Goal: Information Seeking & Learning: Compare options

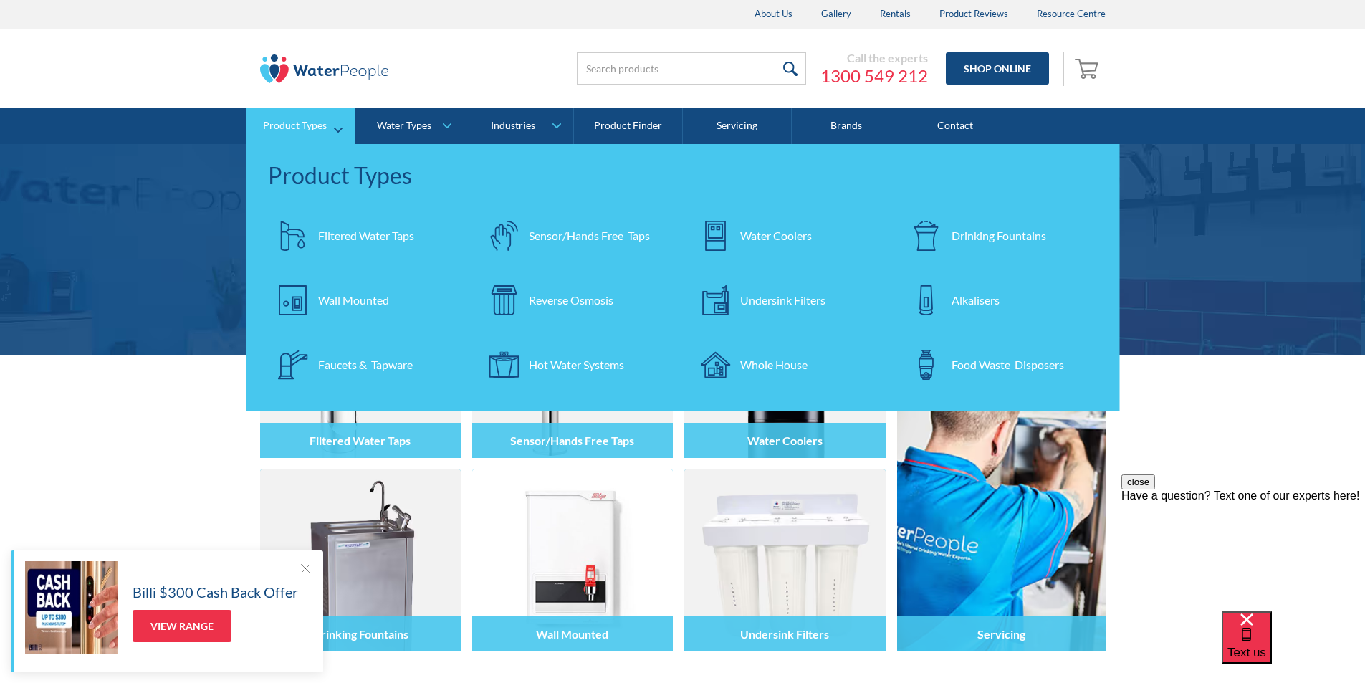
click at [948, 237] on div at bounding box center [926, 236] width 50 height 50
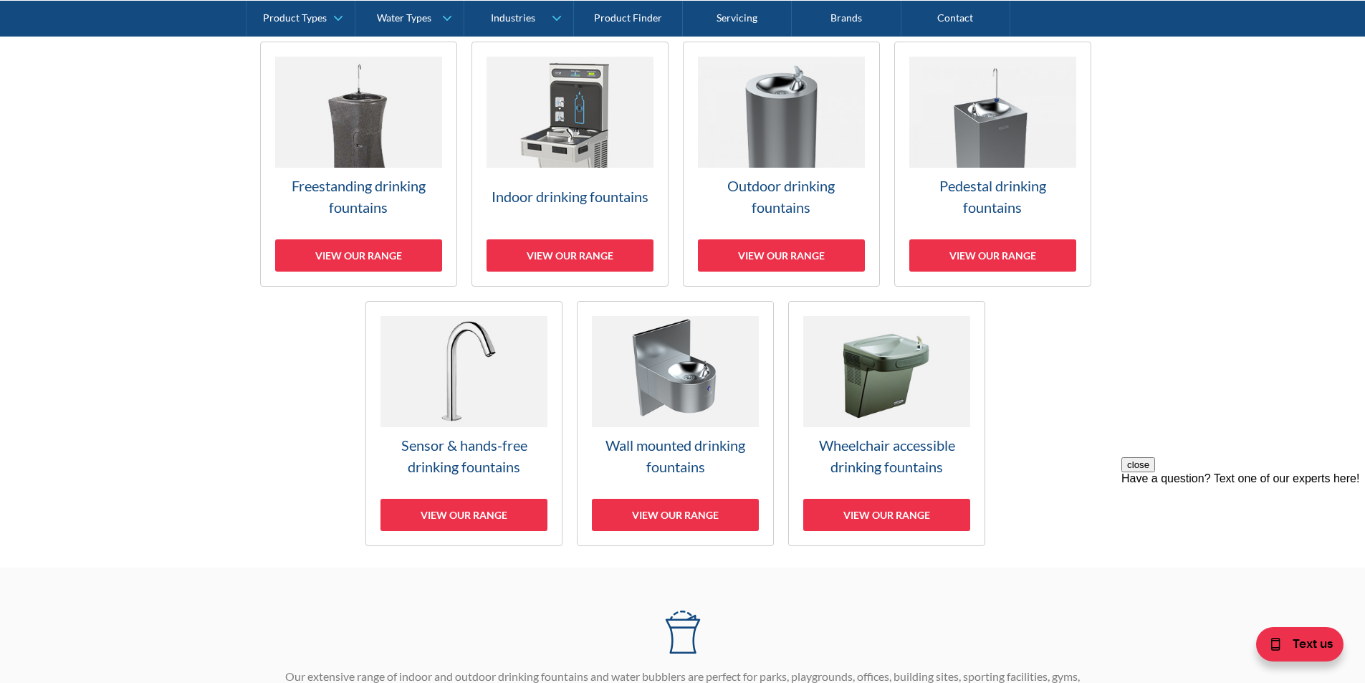
scroll to position [430, 0]
click at [689, 506] on div "View our range" at bounding box center [675, 514] width 167 height 32
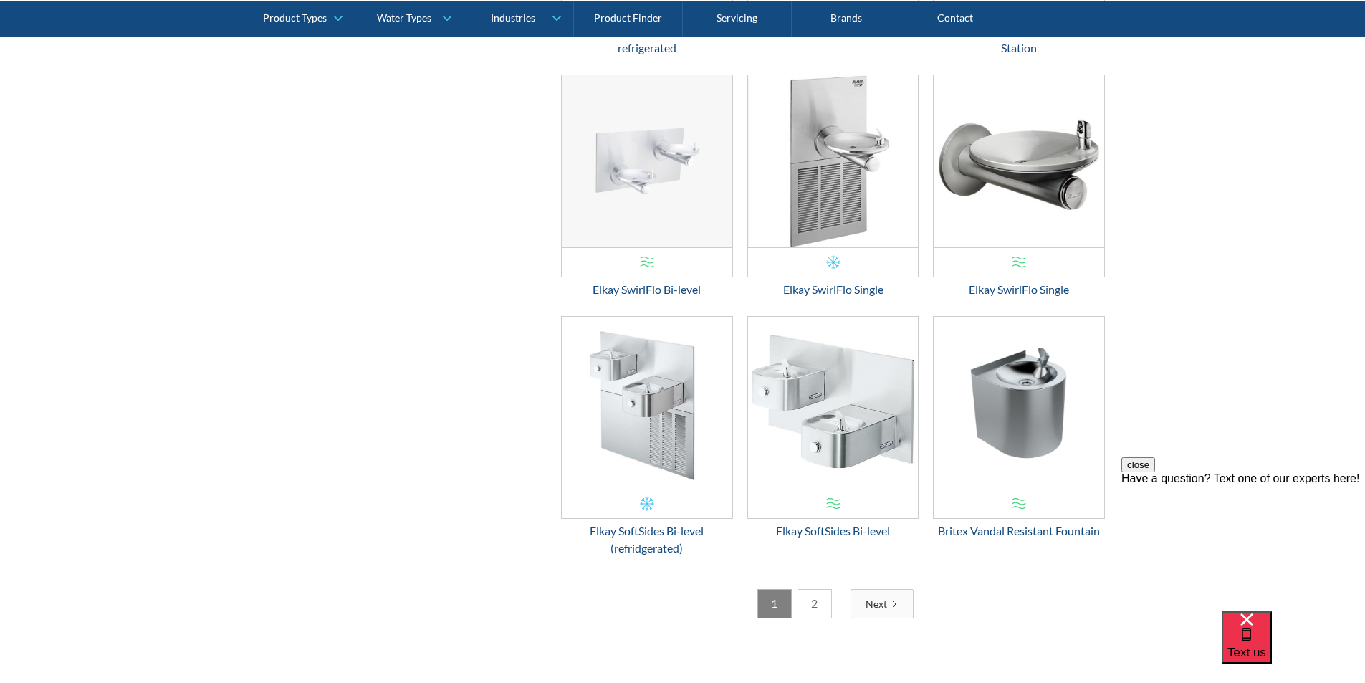
scroll to position [2297, 0]
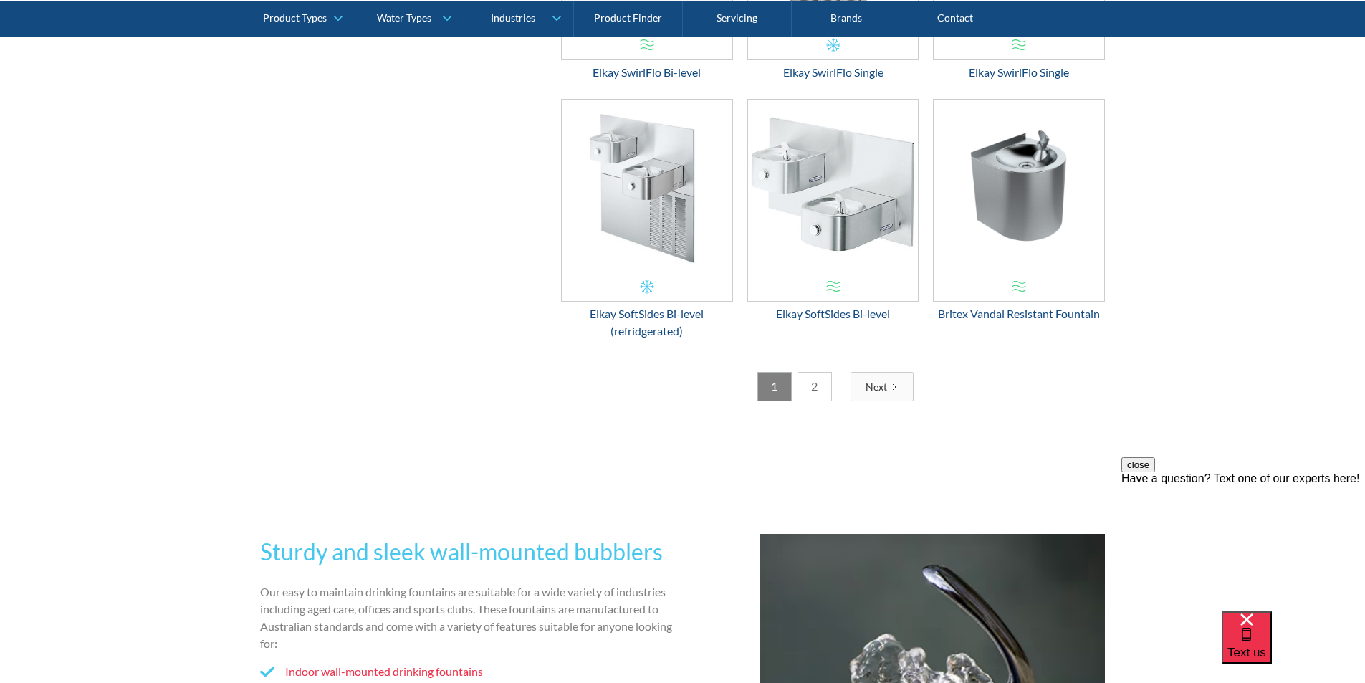
click at [812, 388] on link "2" at bounding box center [815, 386] width 34 height 29
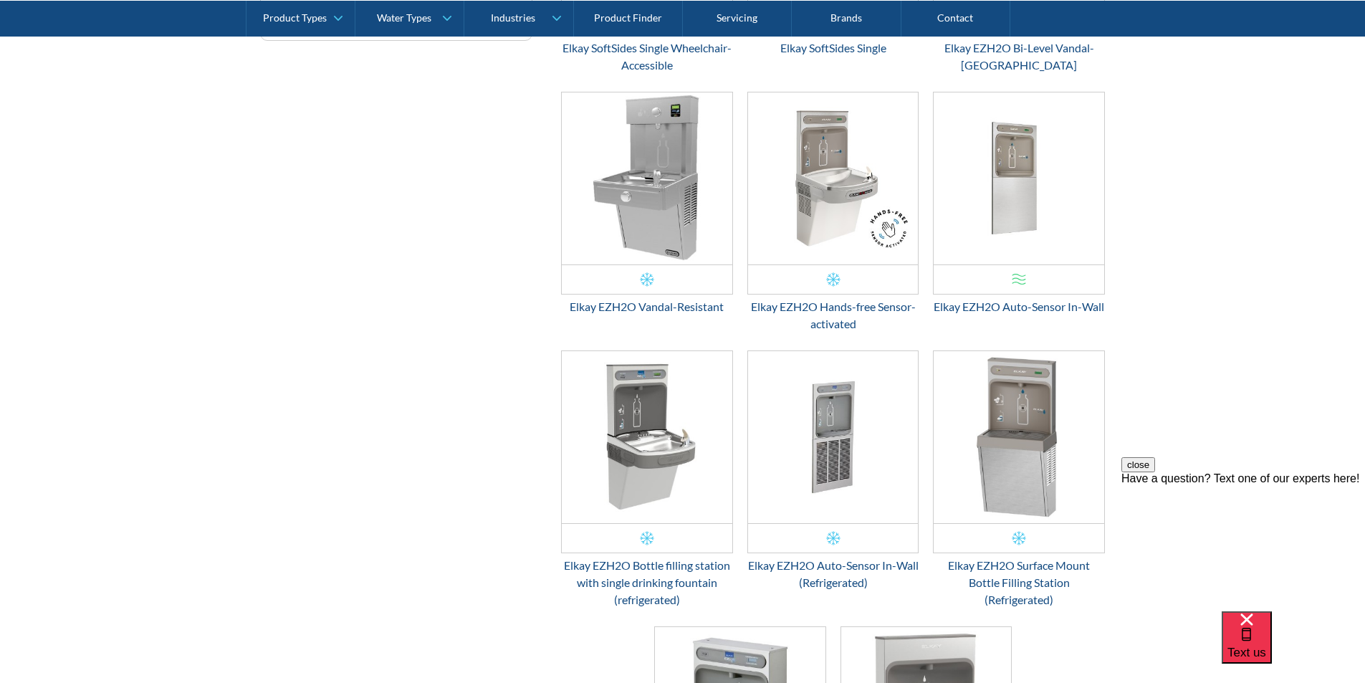
scroll to position [648, 0]
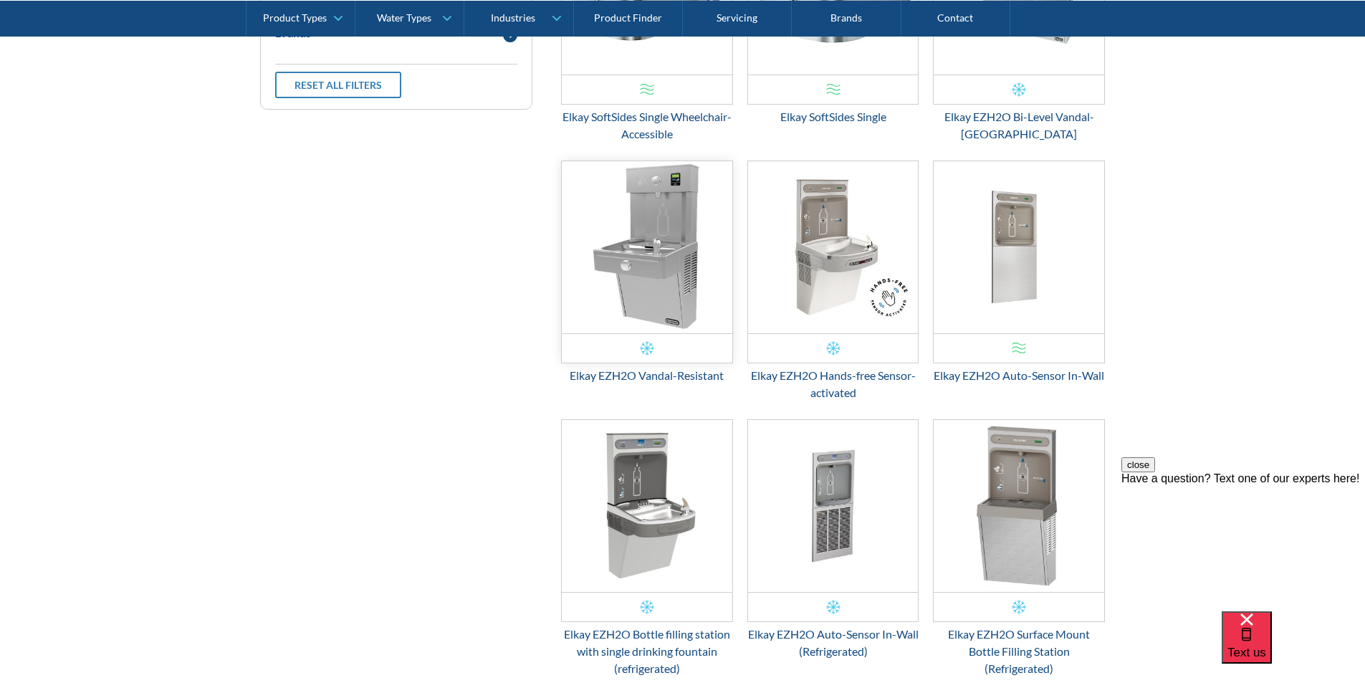
click at [661, 292] on img "Email Form 3" at bounding box center [647, 247] width 171 height 172
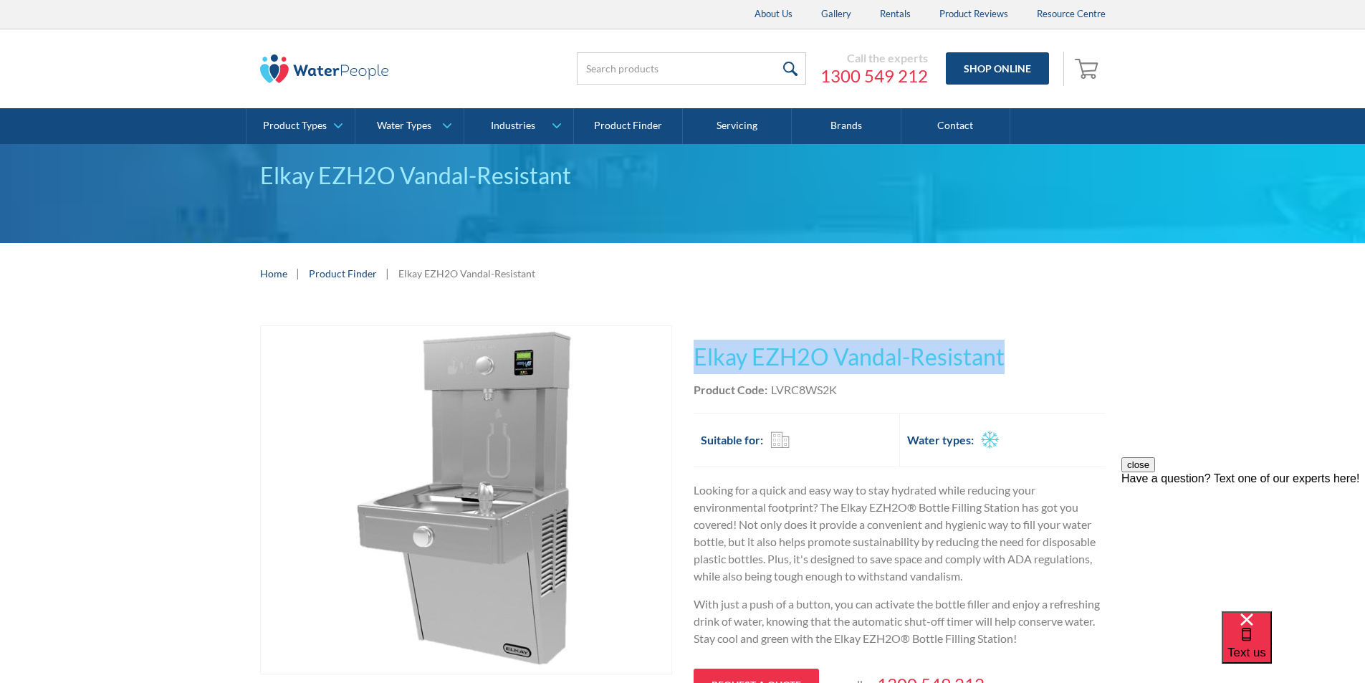
drag, startPoint x: 993, startPoint y: 353, endPoint x: 706, endPoint y: 349, distance: 287.4
click at [697, 342] on h1 "Elkay EZH2O Vandal-Resistant" at bounding box center [900, 357] width 412 height 34
copy h1 "Elkay EZH2O Vandal-Resistant"
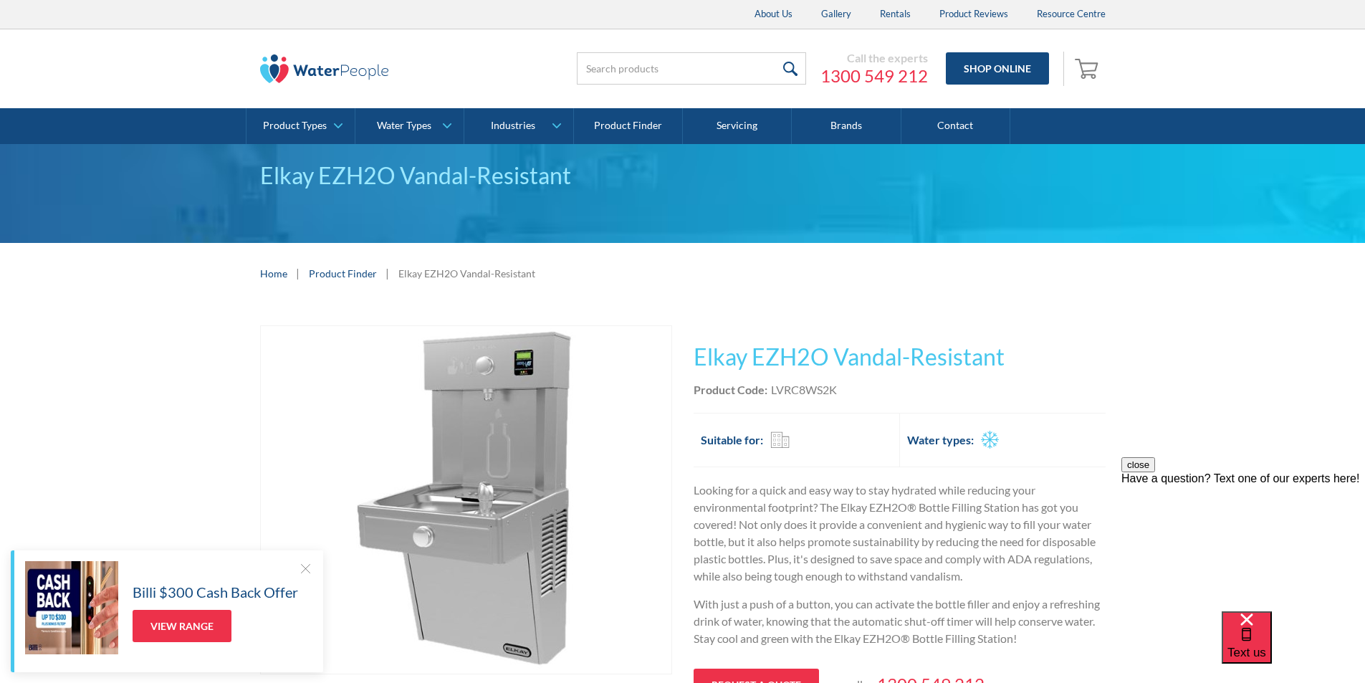
click at [837, 396] on div "Product Code: LVRC8WS2K" at bounding box center [900, 389] width 412 height 17
drag, startPoint x: 840, startPoint y: 389, endPoint x: 770, endPoint y: 380, distance: 70.1
click at [770, 380] on div "This tap design is included in our standard range tap options when you purchase…" at bounding box center [900, 544] width 412 height 439
copy div "LVRC8WS2K"
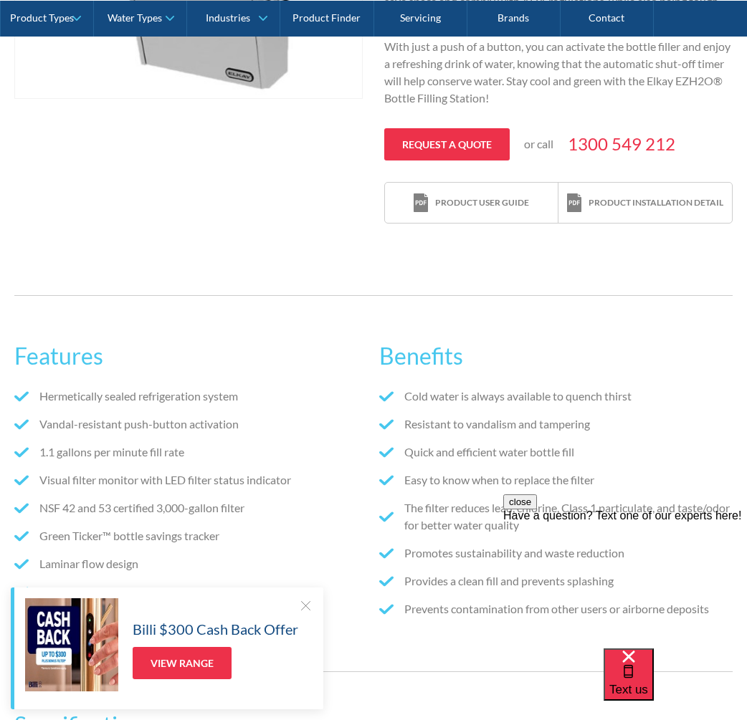
scroll to position [788, 0]
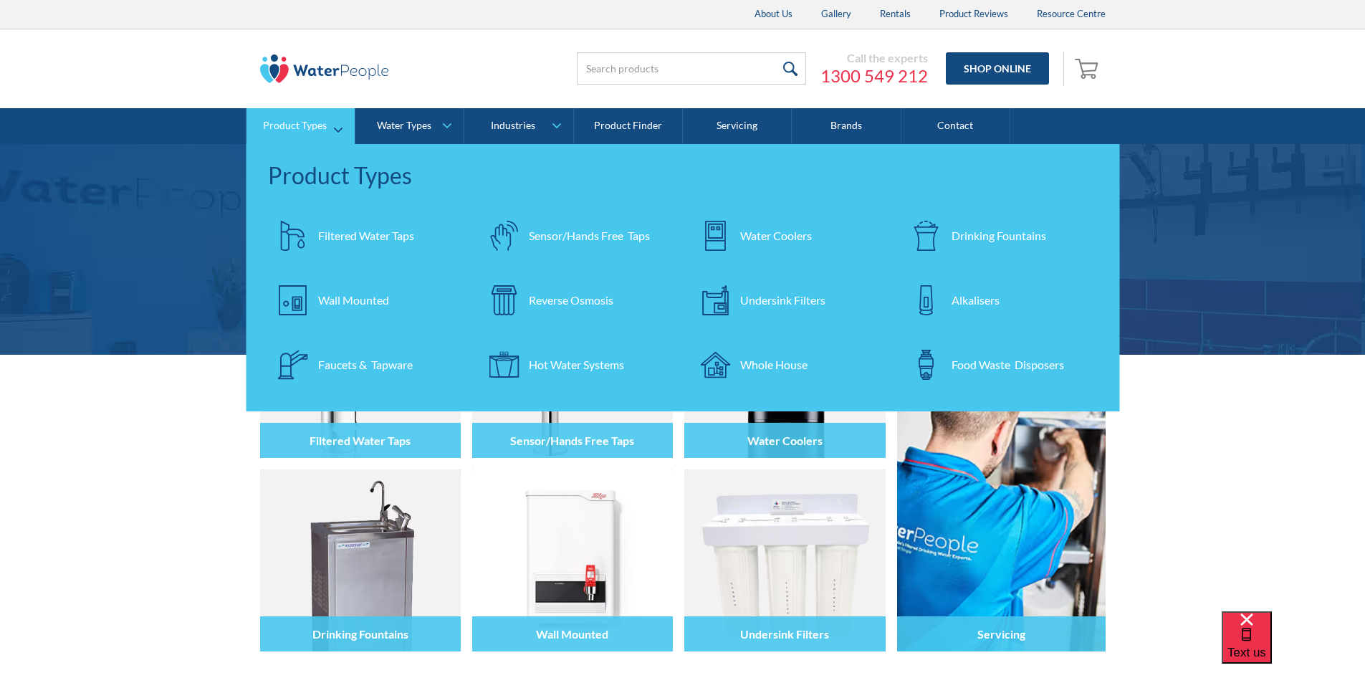
click at [345, 236] on div "Filtered Water Taps" at bounding box center [366, 235] width 96 height 17
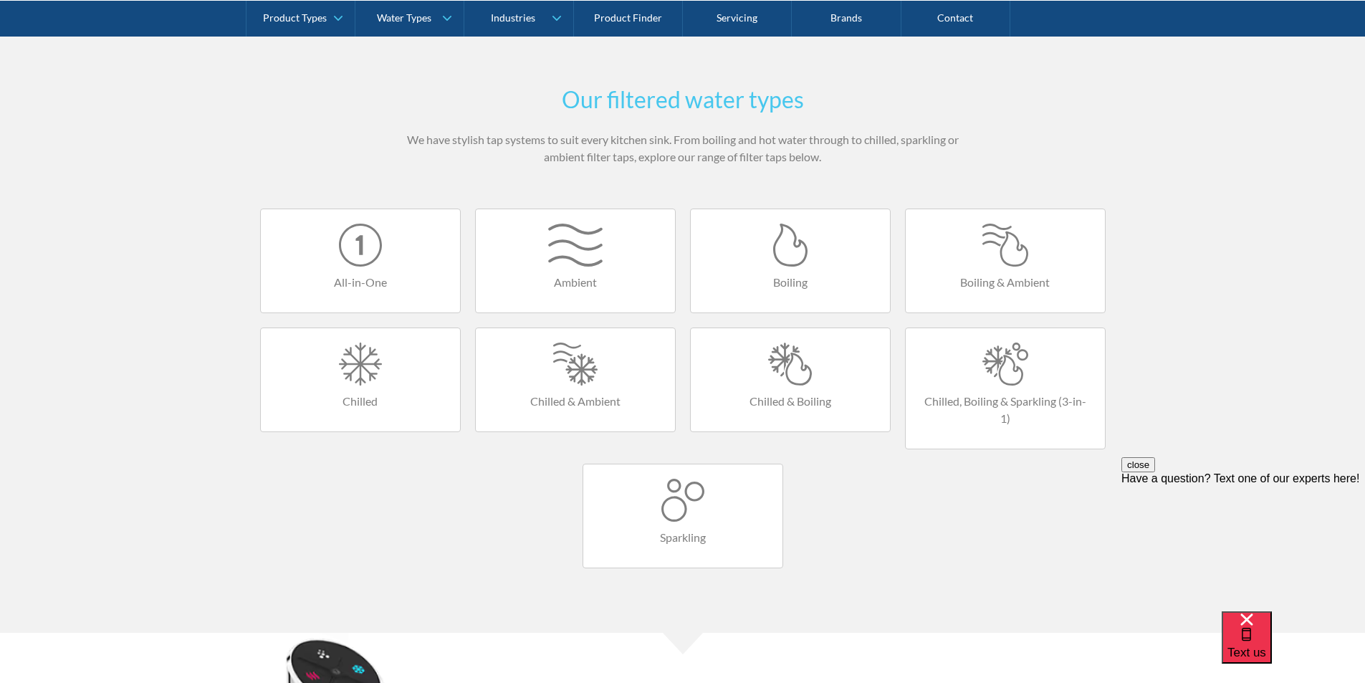
click at [673, 508] on div at bounding box center [683, 500] width 171 height 43
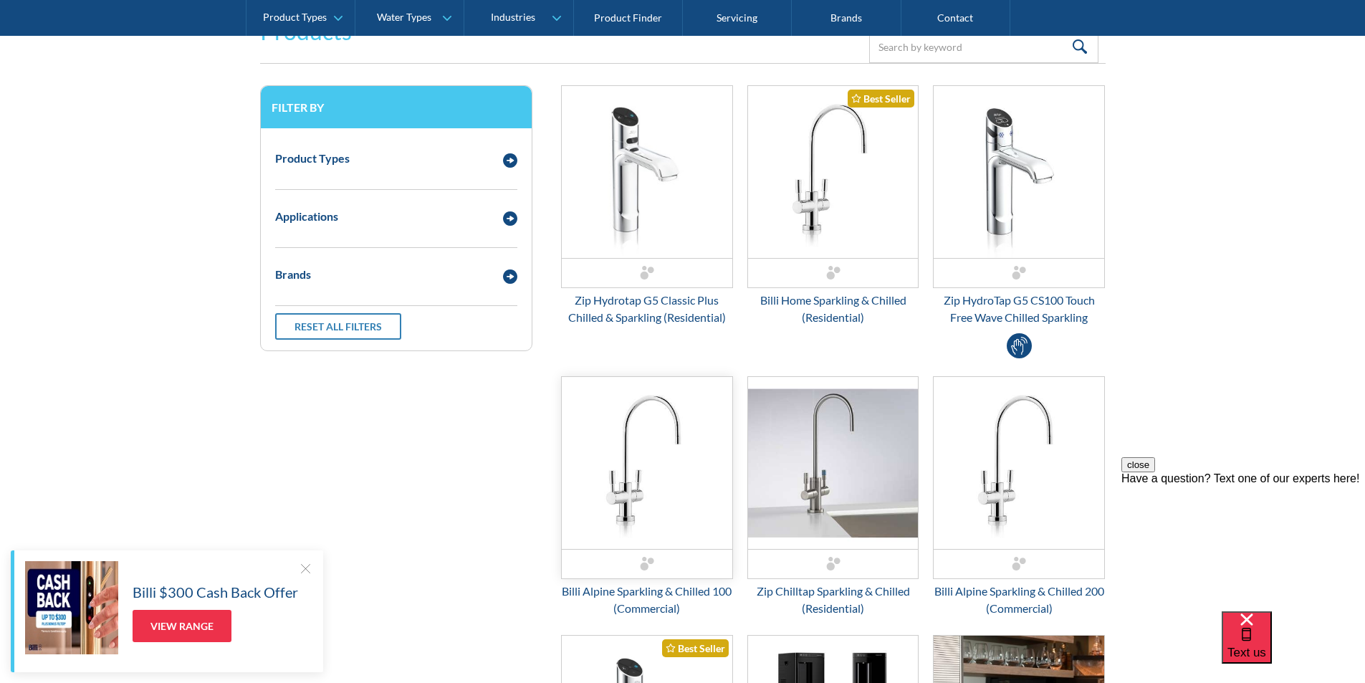
scroll to position [358, 0]
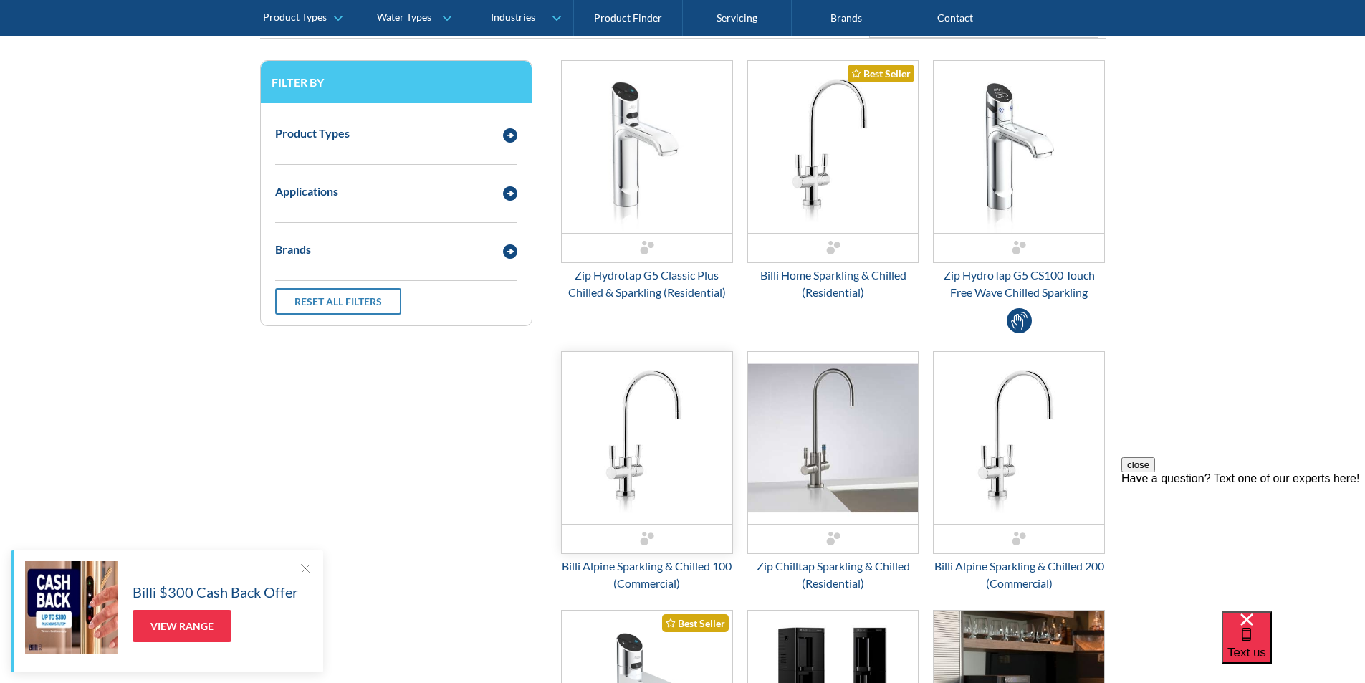
click at [622, 488] on img "Email Form 3" at bounding box center [647, 438] width 171 height 172
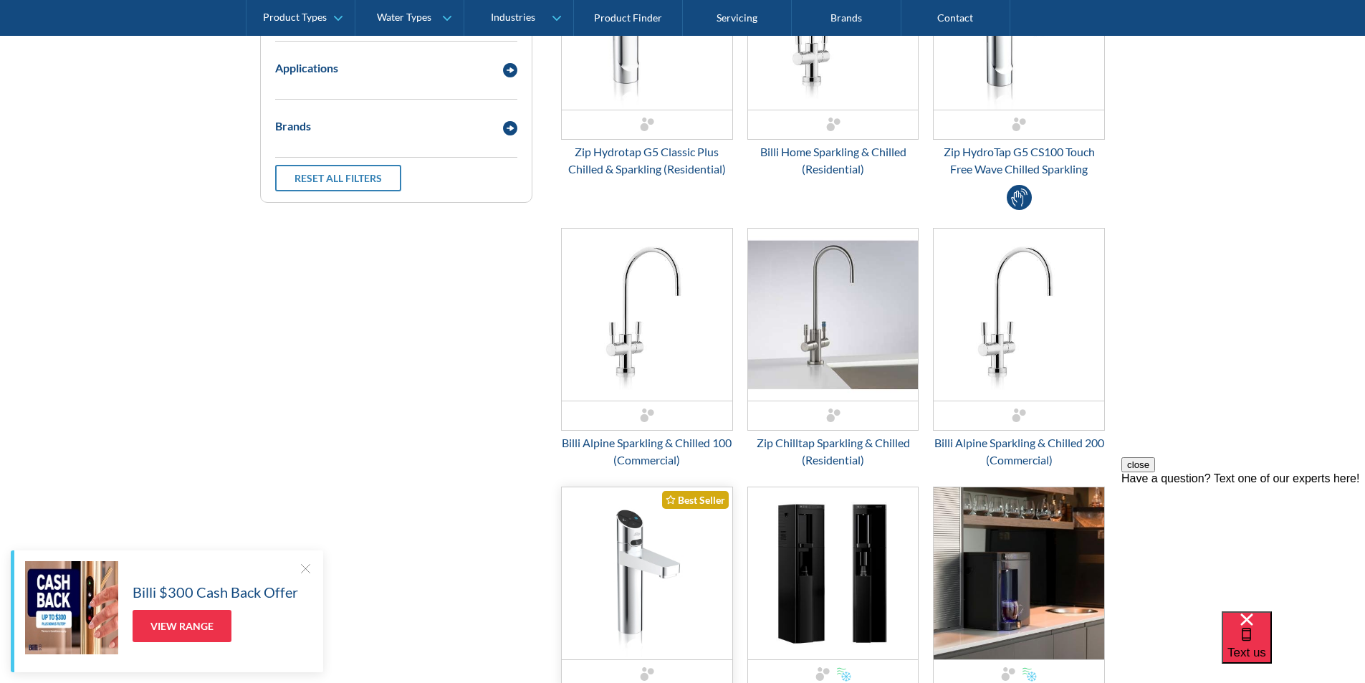
scroll to position [287, 0]
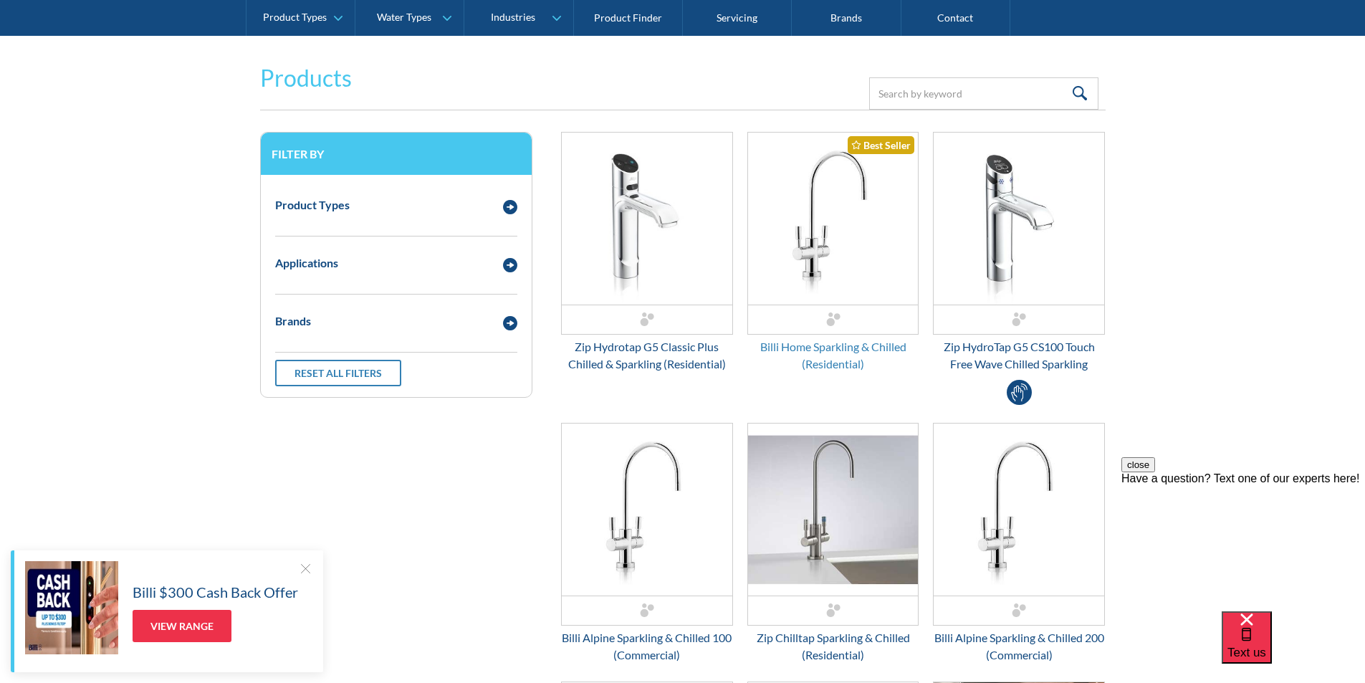
click at [825, 352] on div "Billi Home Sparkling & Chilled (Residential)" at bounding box center [833, 355] width 172 height 34
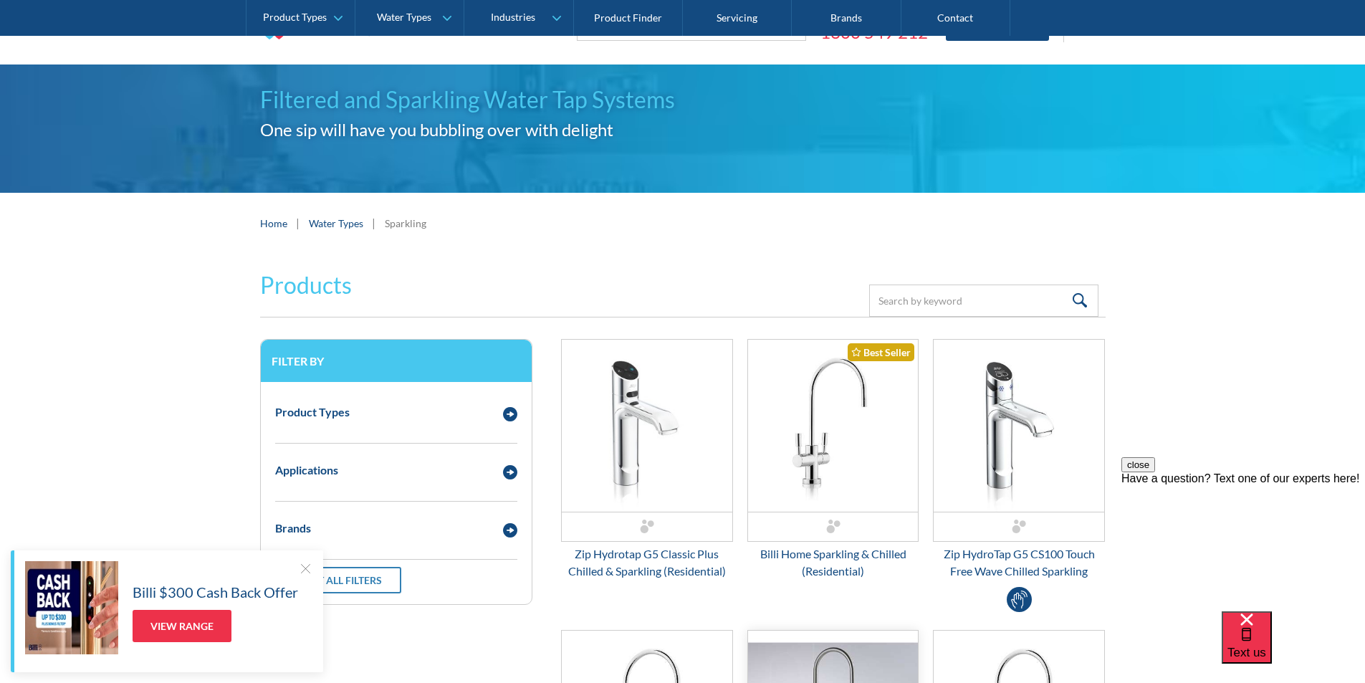
scroll to position [0, 0]
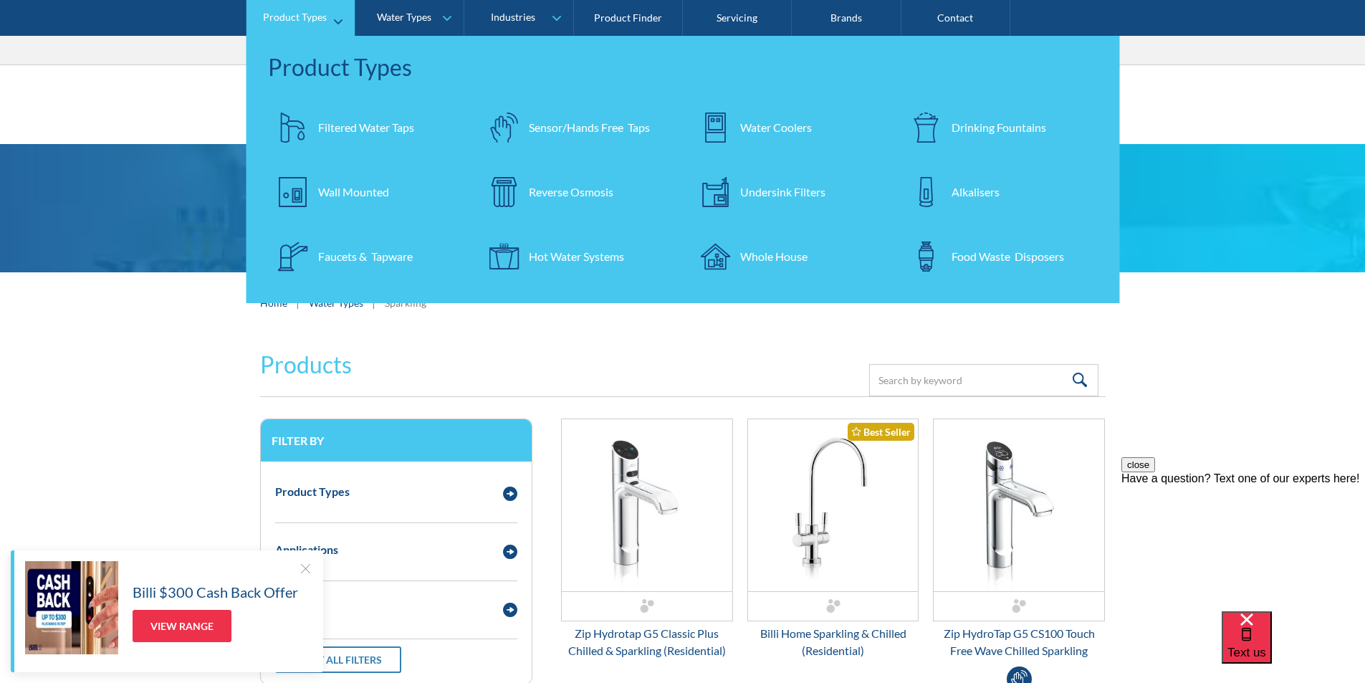
click at [372, 130] on div "Filtered Water Taps" at bounding box center [366, 127] width 96 height 17
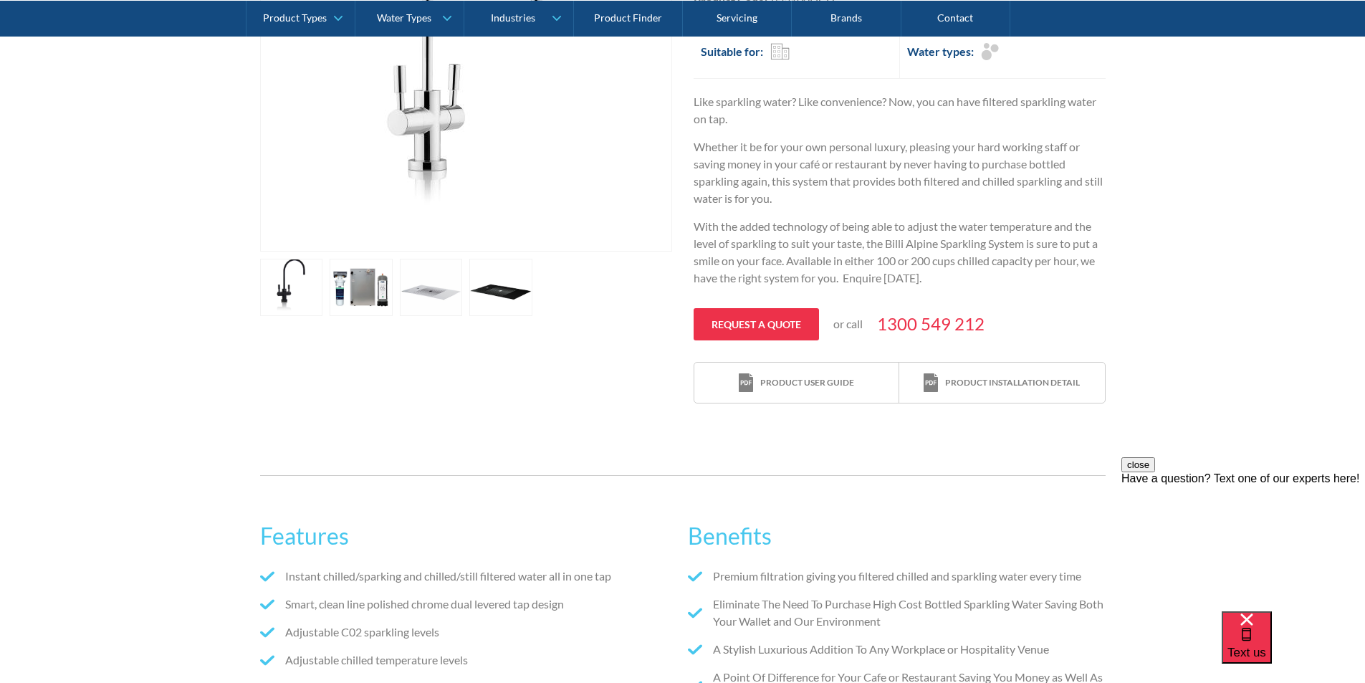
scroll to position [502, 0]
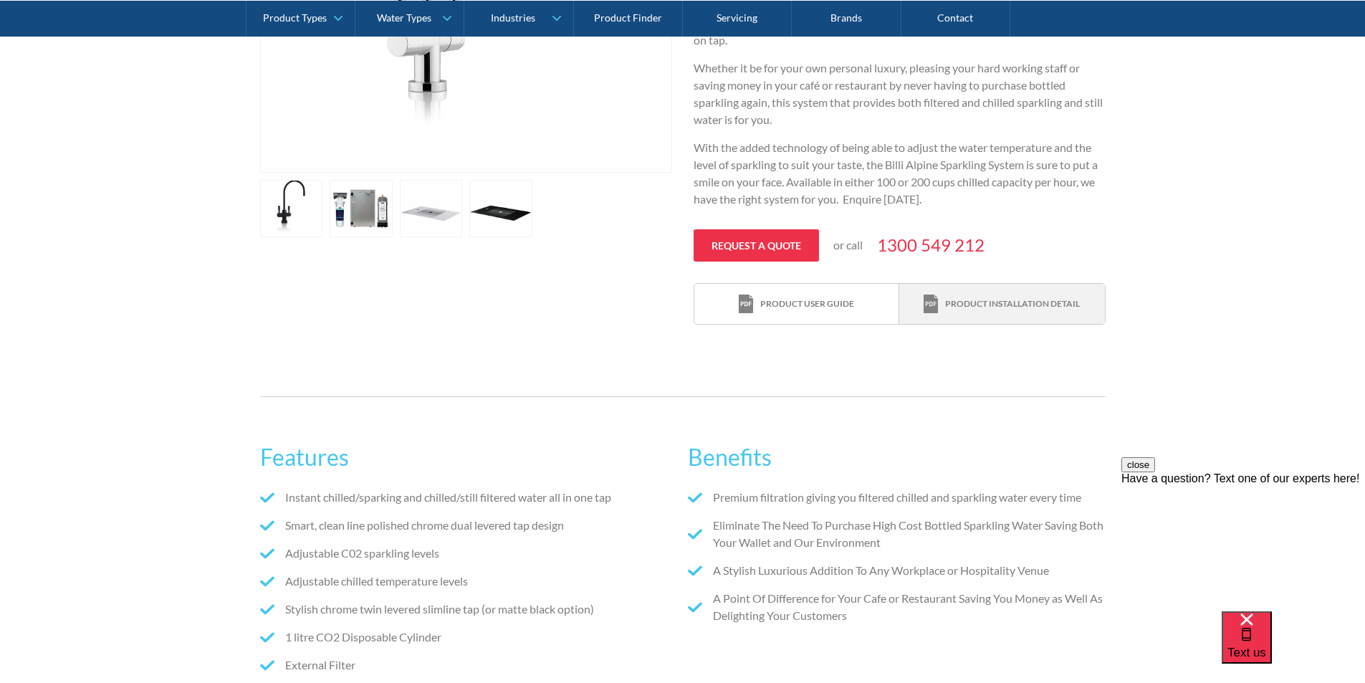
click at [947, 305] on div "Product installation detail" at bounding box center [1012, 303] width 135 height 13
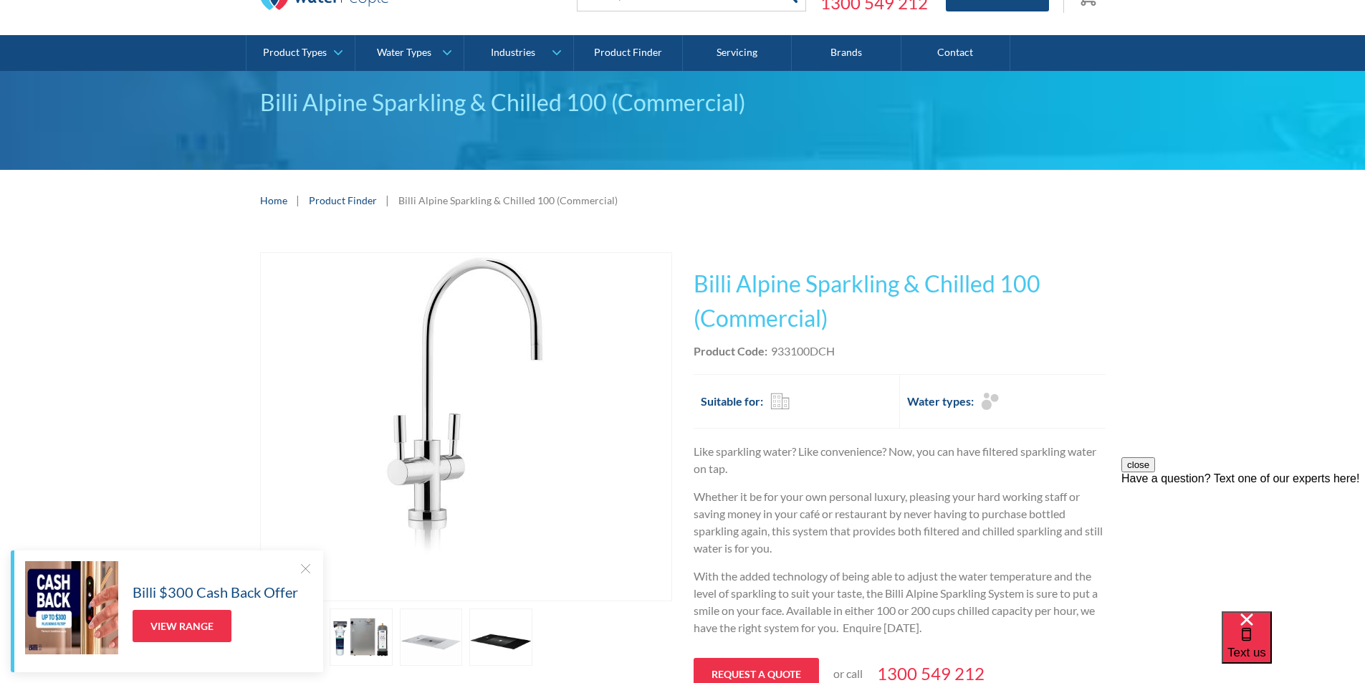
scroll to position [72, 0]
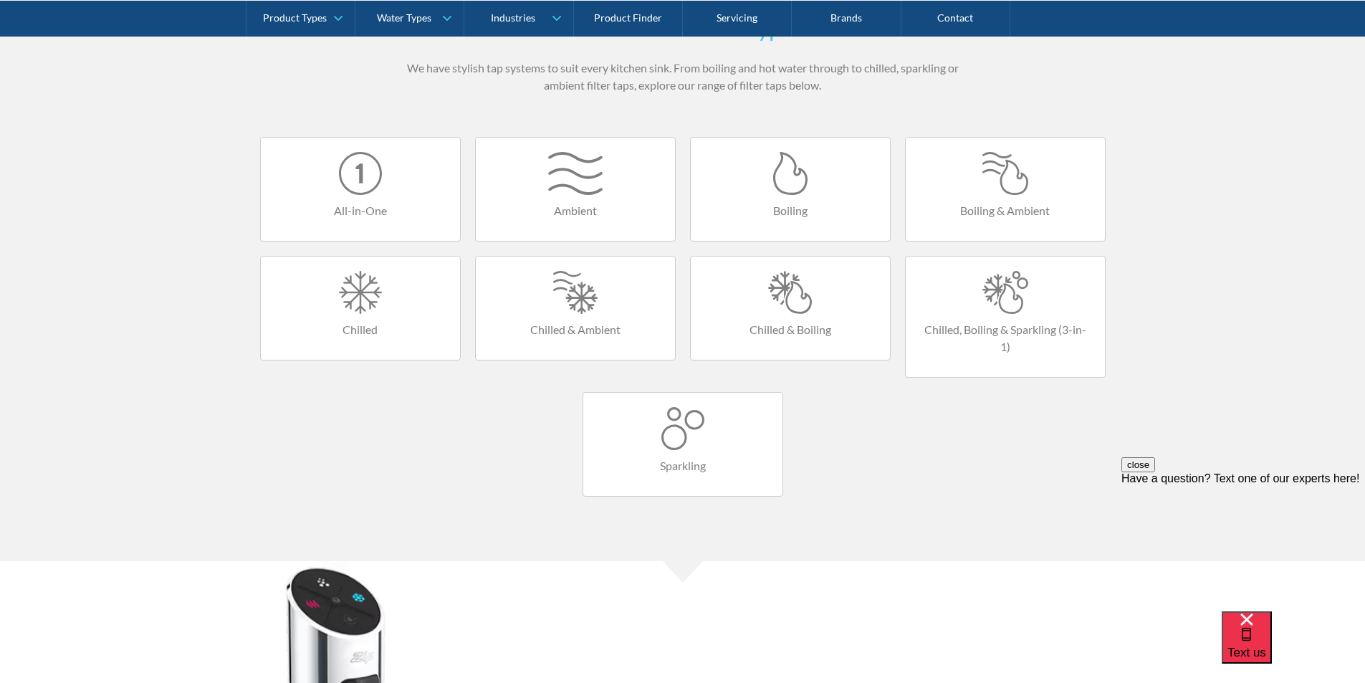
click at [343, 298] on div at bounding box center [360, 292] width 171 height 43
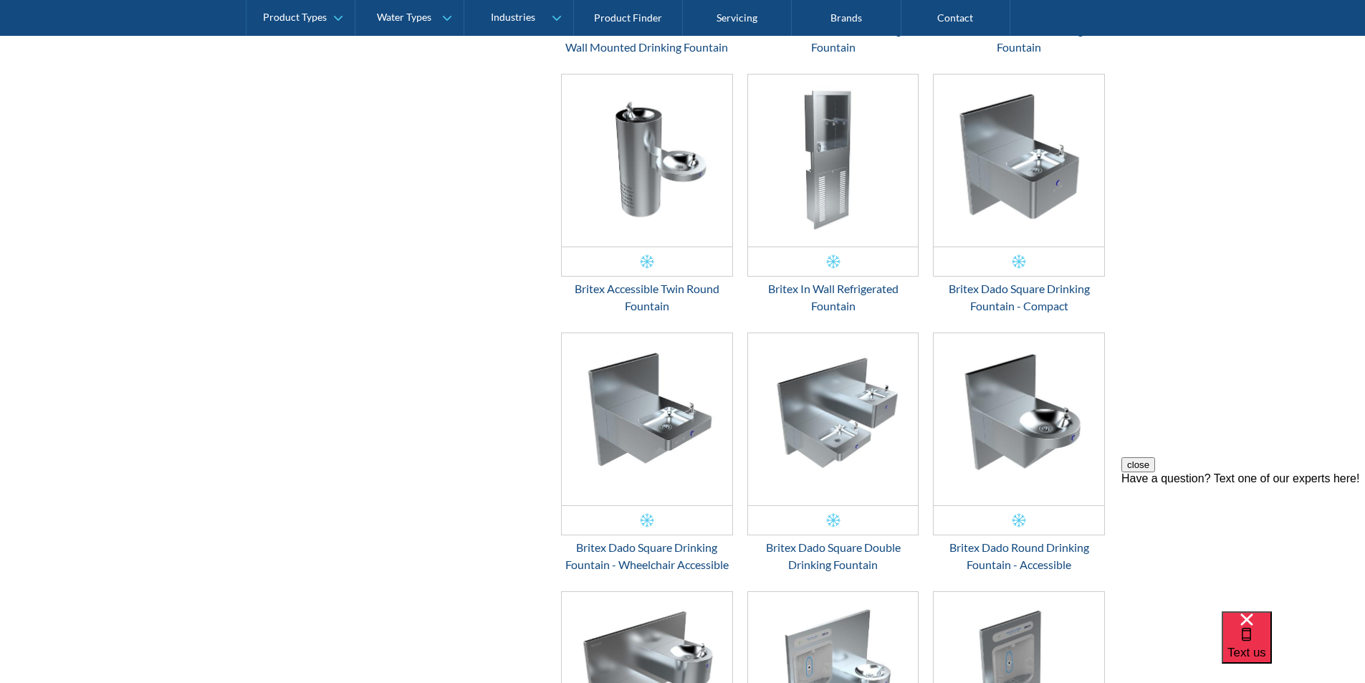
scroll to position [2150, 0]
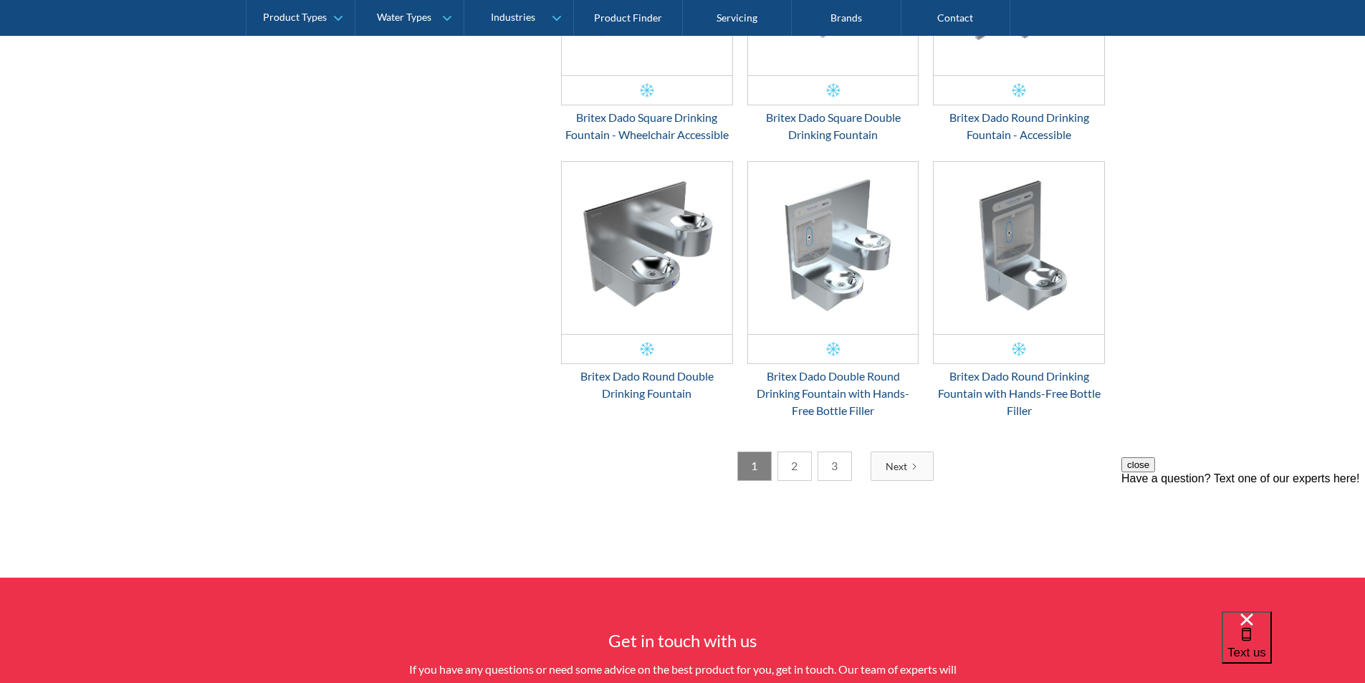
click at [791, 459] on link "2" at bounding box center [794, 465] width 34 height 29
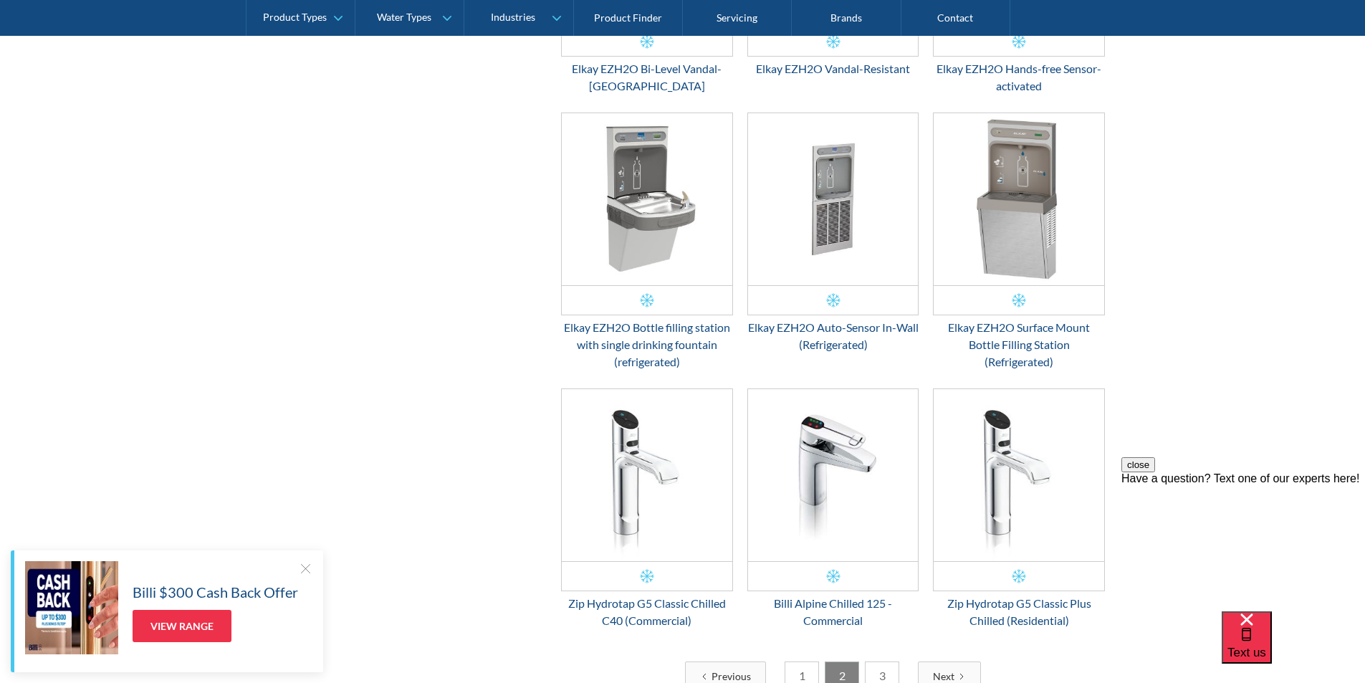
scroll to position [2053, 0]
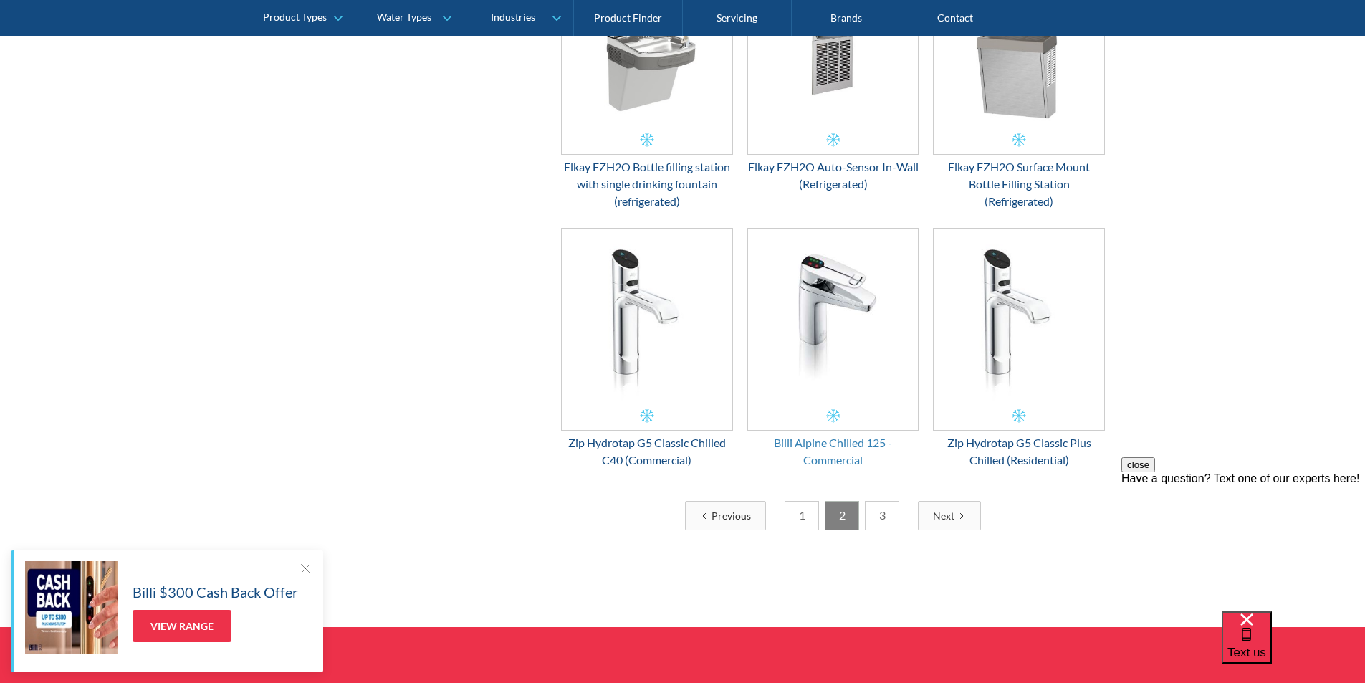
click at [815, 444] on div "Billi Alpine Chilled 125 - Commercial" at bounding box center [833, 451] width 172 height 34
click at [878, 521] on link "3" at bounding box center [882, 515] width 34 height 29
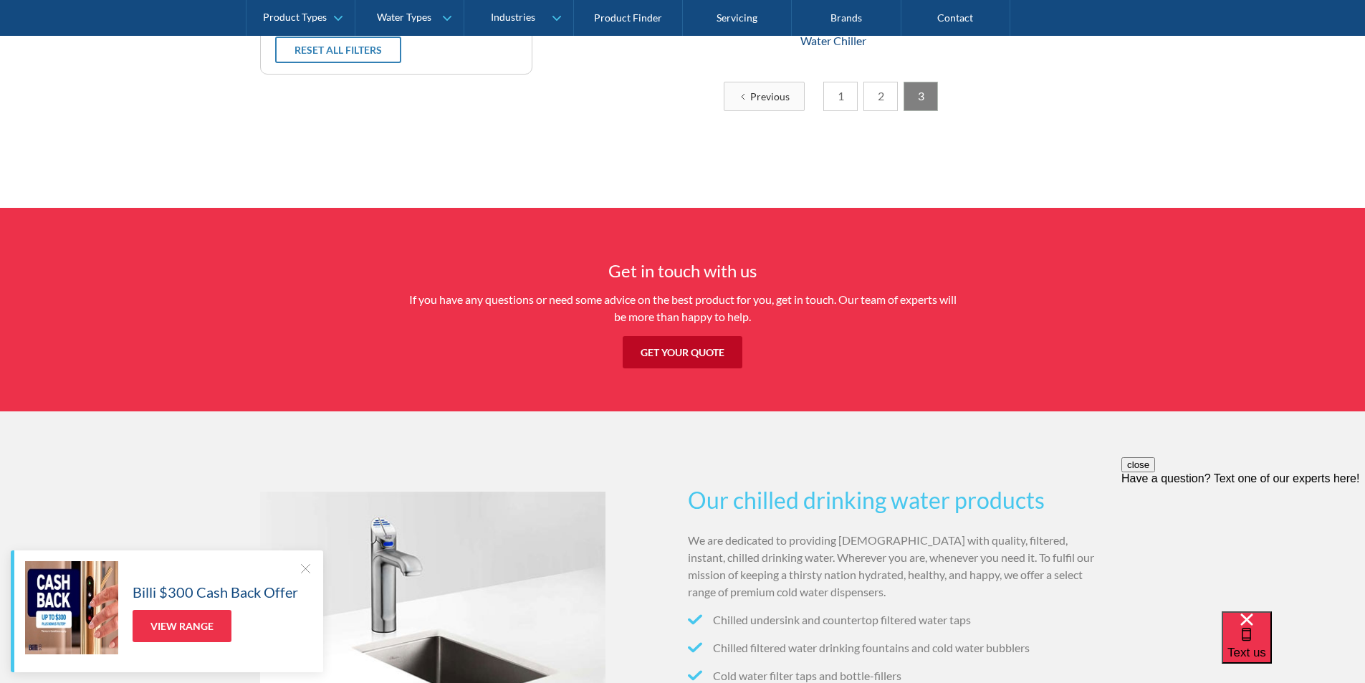
scroll to position [430, 0]
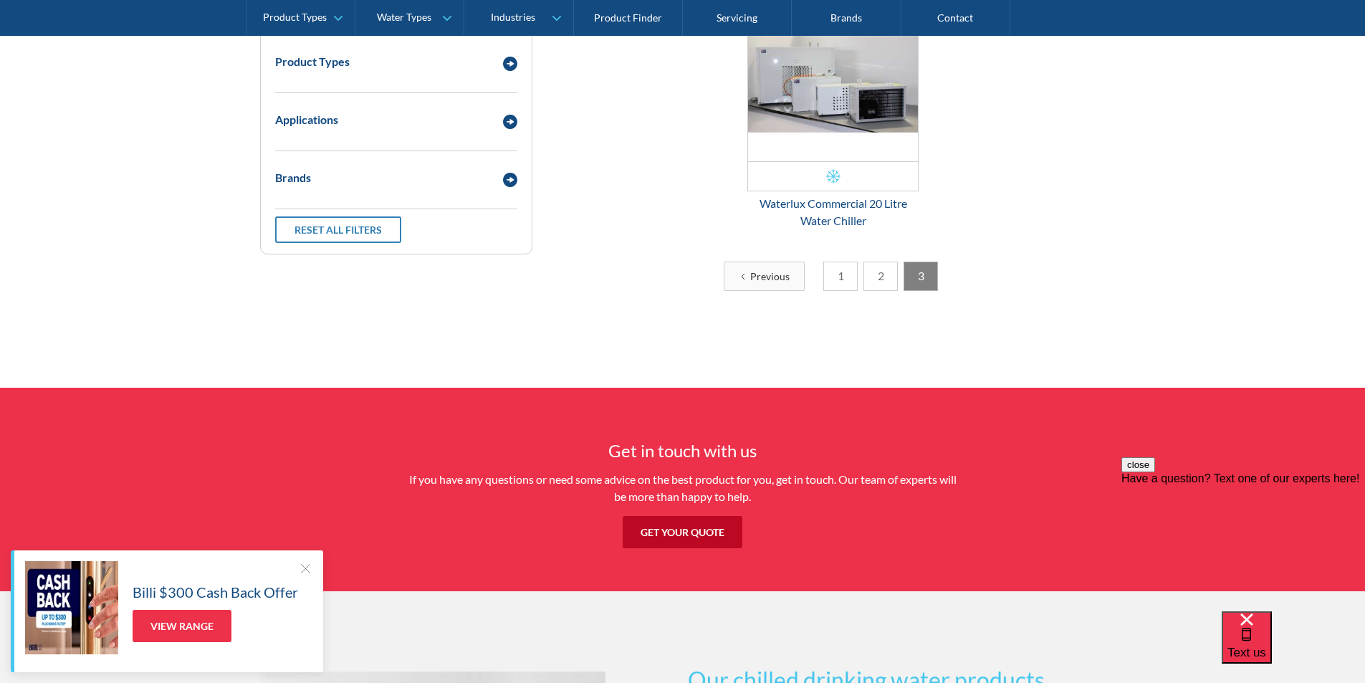
click at [835, 274] on link "1" at bounding box center [840, 276] width 34 height 29
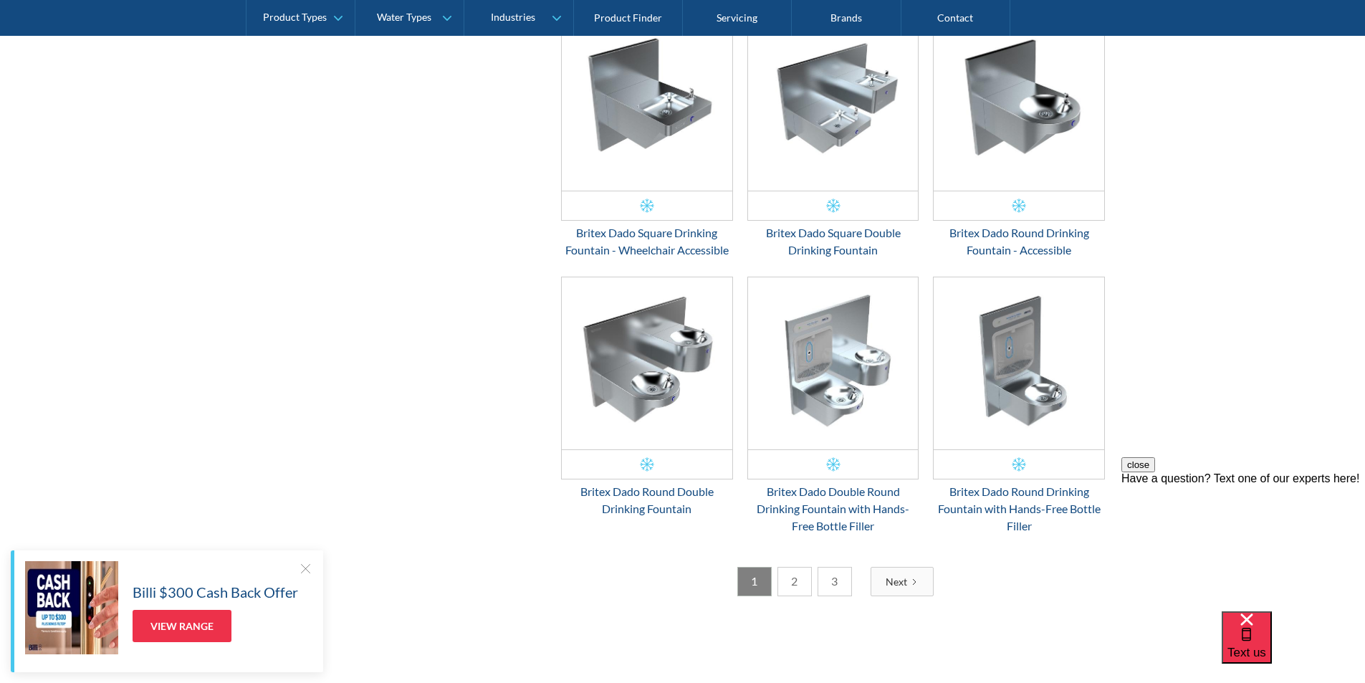
scroll to position [2053, 0]
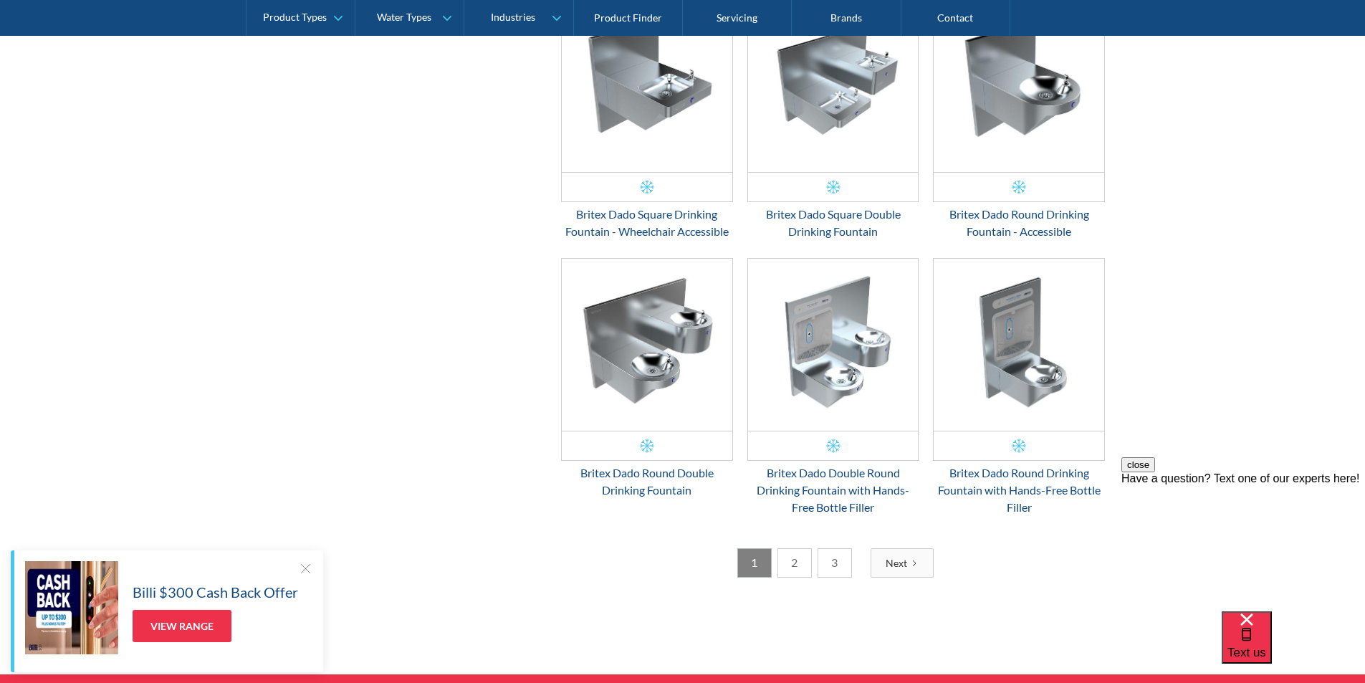
click at [796, 562] on link "2" at bounding box center [794, 562] width 34 height 29
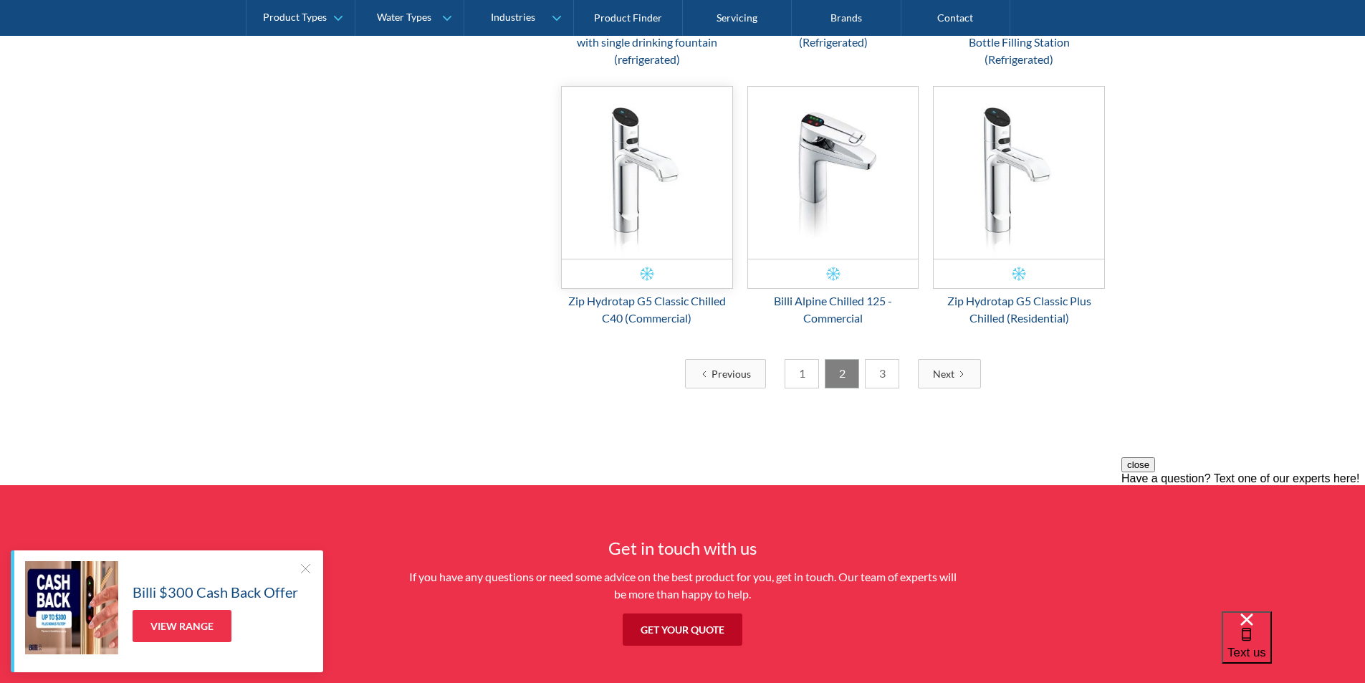
scroll to position [2196, 0]
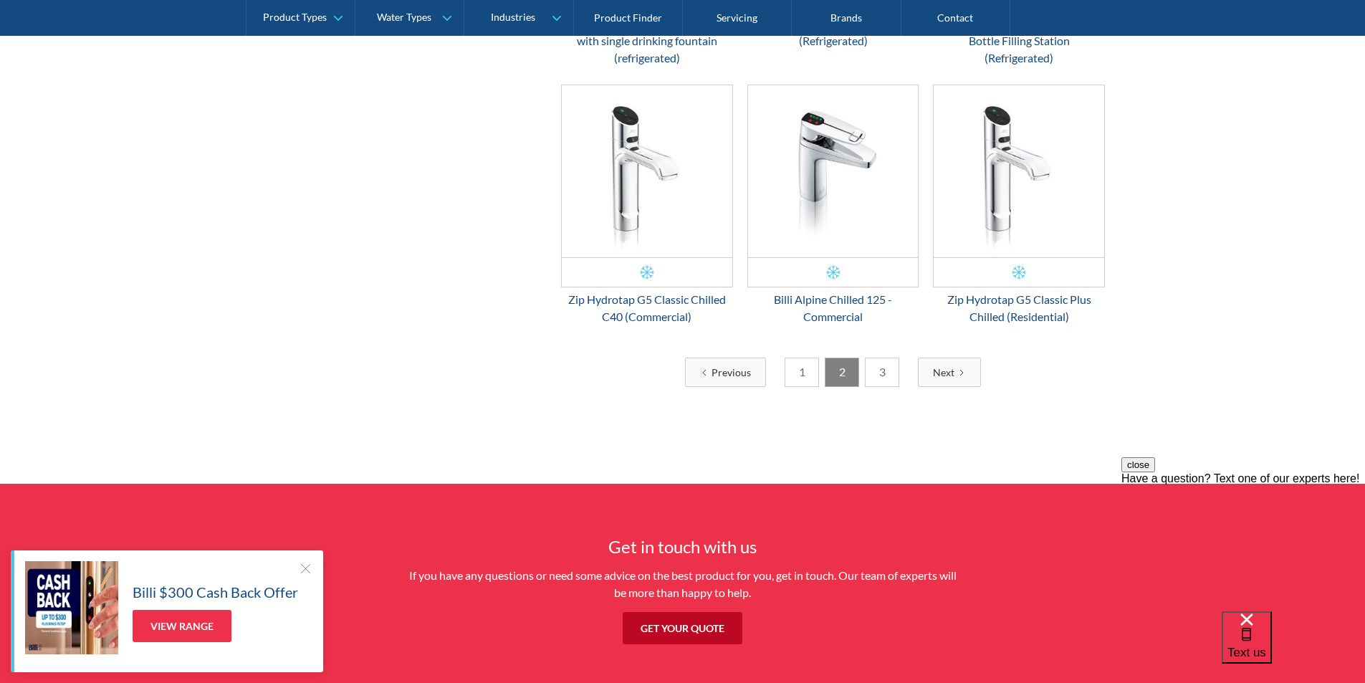
click at [792, 376] on link "1" at bounding box center [802, 372] width 34 height 29
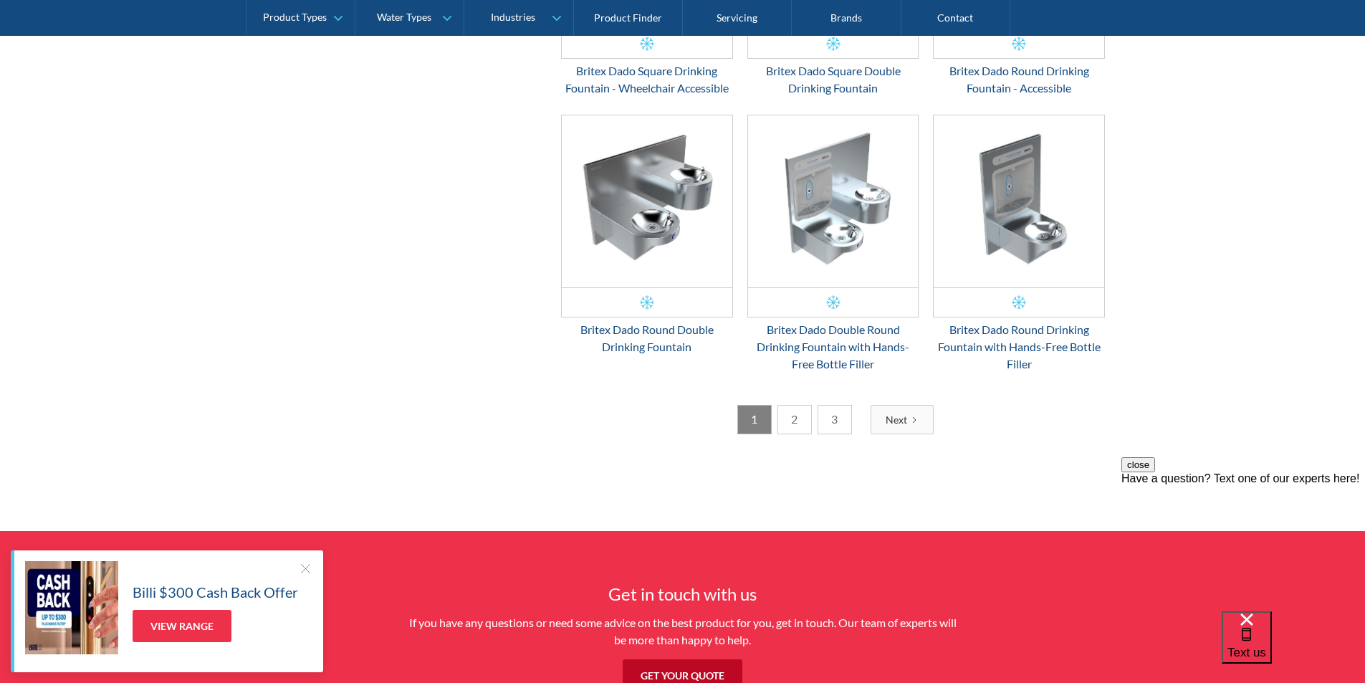
click at [790, 424] on link "2" at bounding box center [794, 419] width 34 height 29
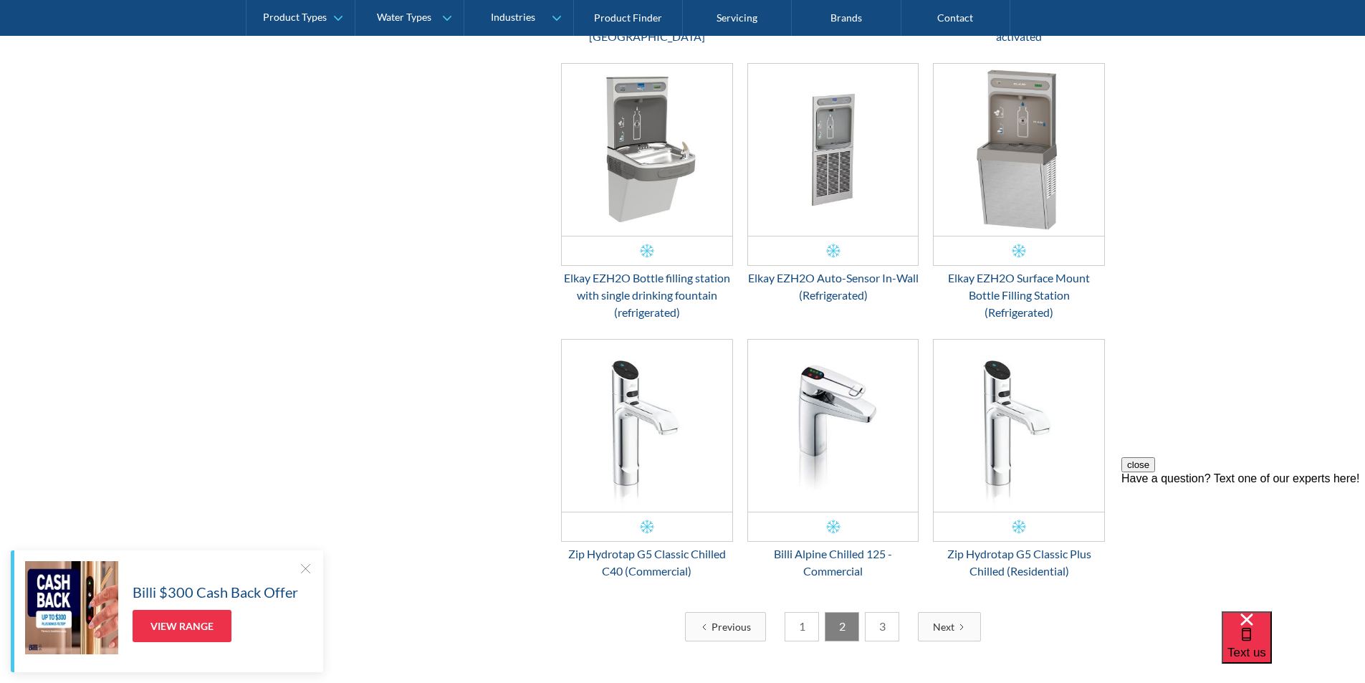
scroll to position [1981, 0]
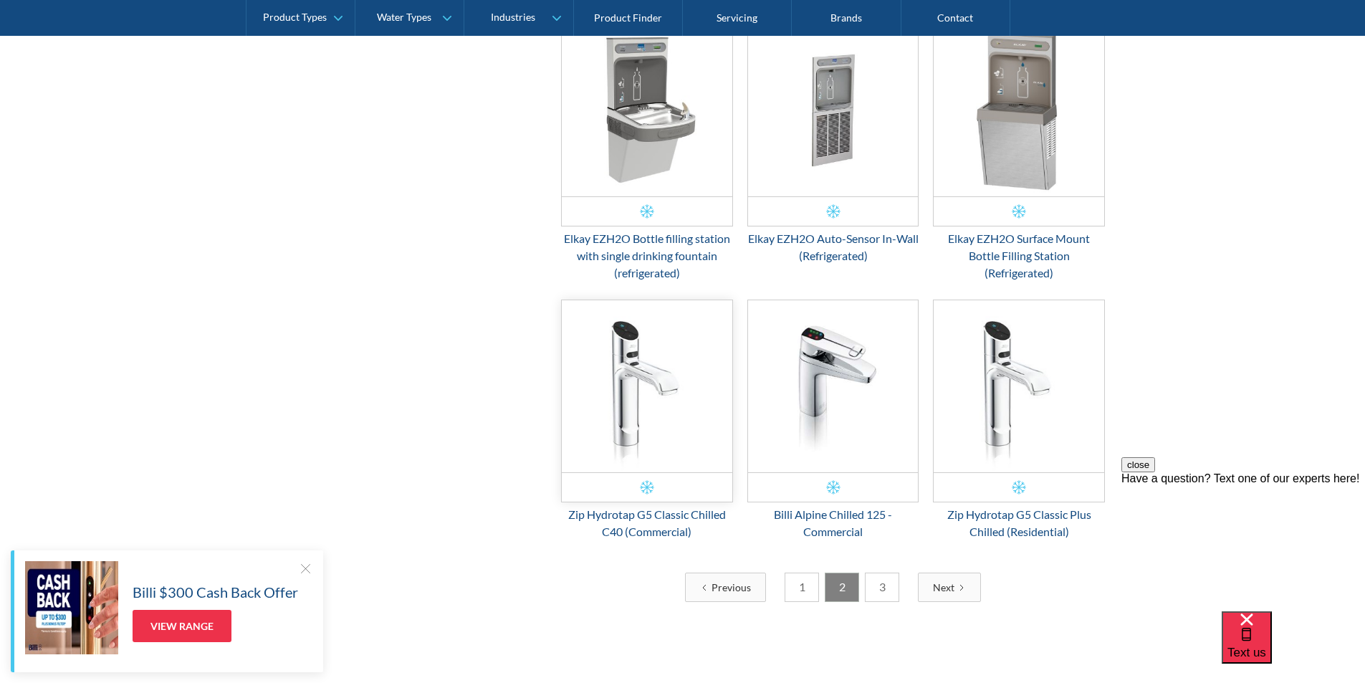
click at [622, 418] on img "Email Form 3" at bounding box center [647, 386] width 171 height 172
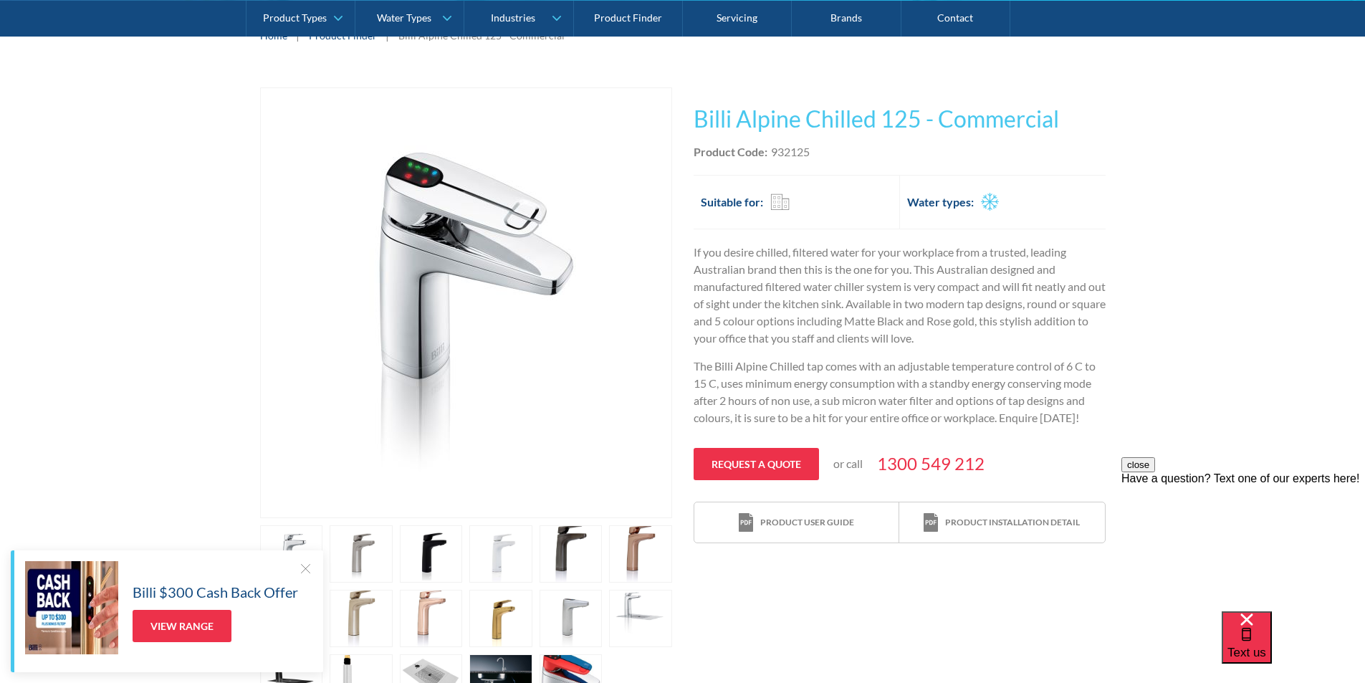
scroll to position [358, 0]
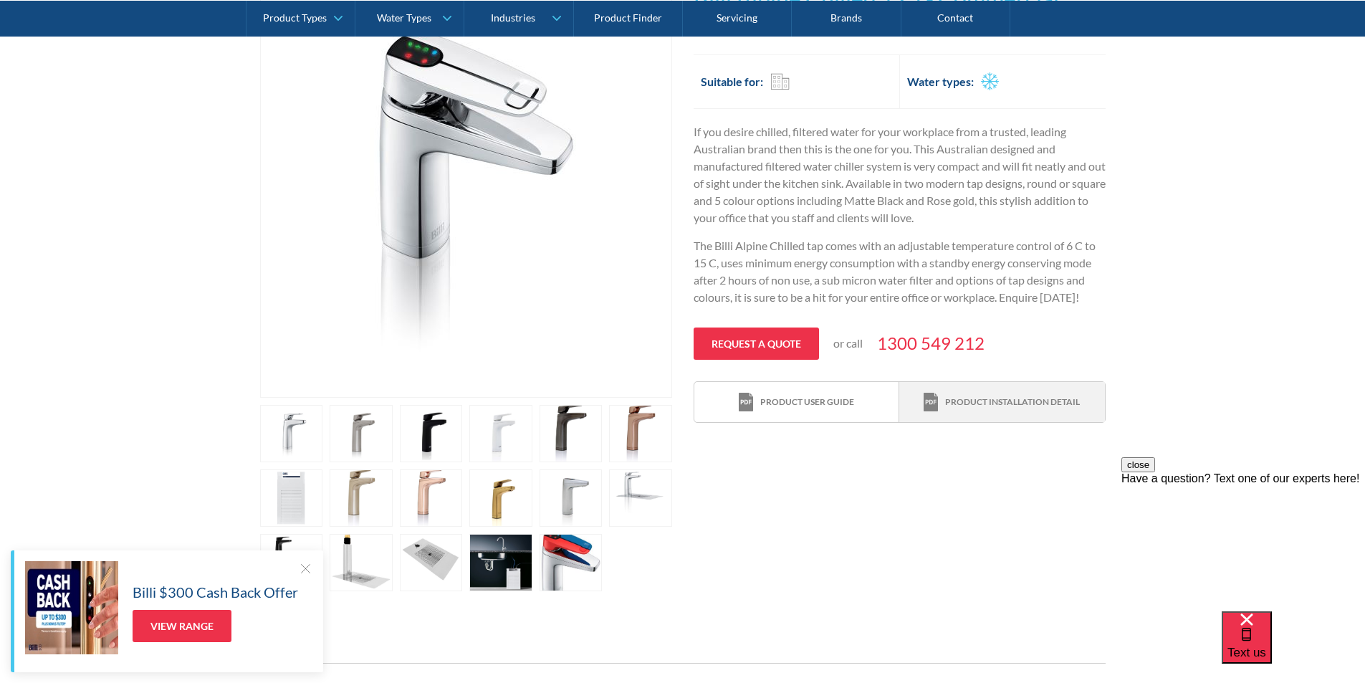
click at [987, 396] on div "Product installation detail" at bounding box center [1012, 402] width 135 height 13
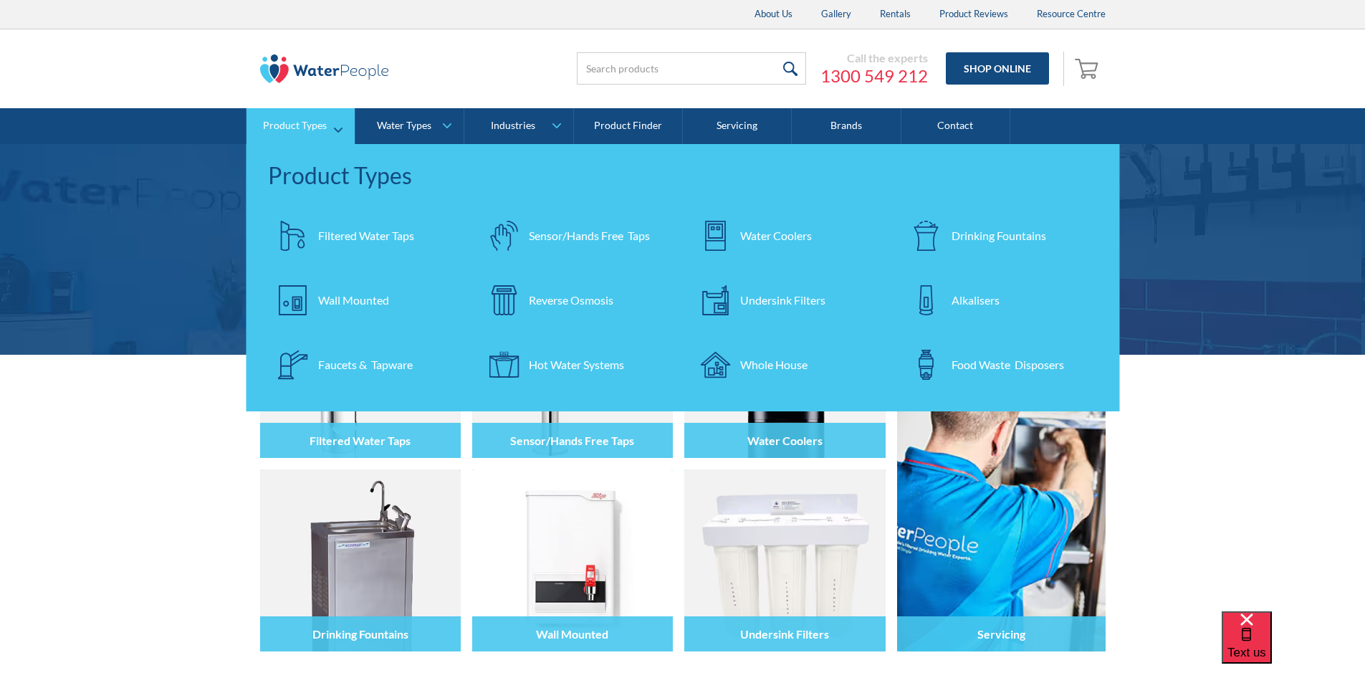
click at [356, 235] on div "Filtered Water Taps" at bounding box center [366, 235] width 96 height 17
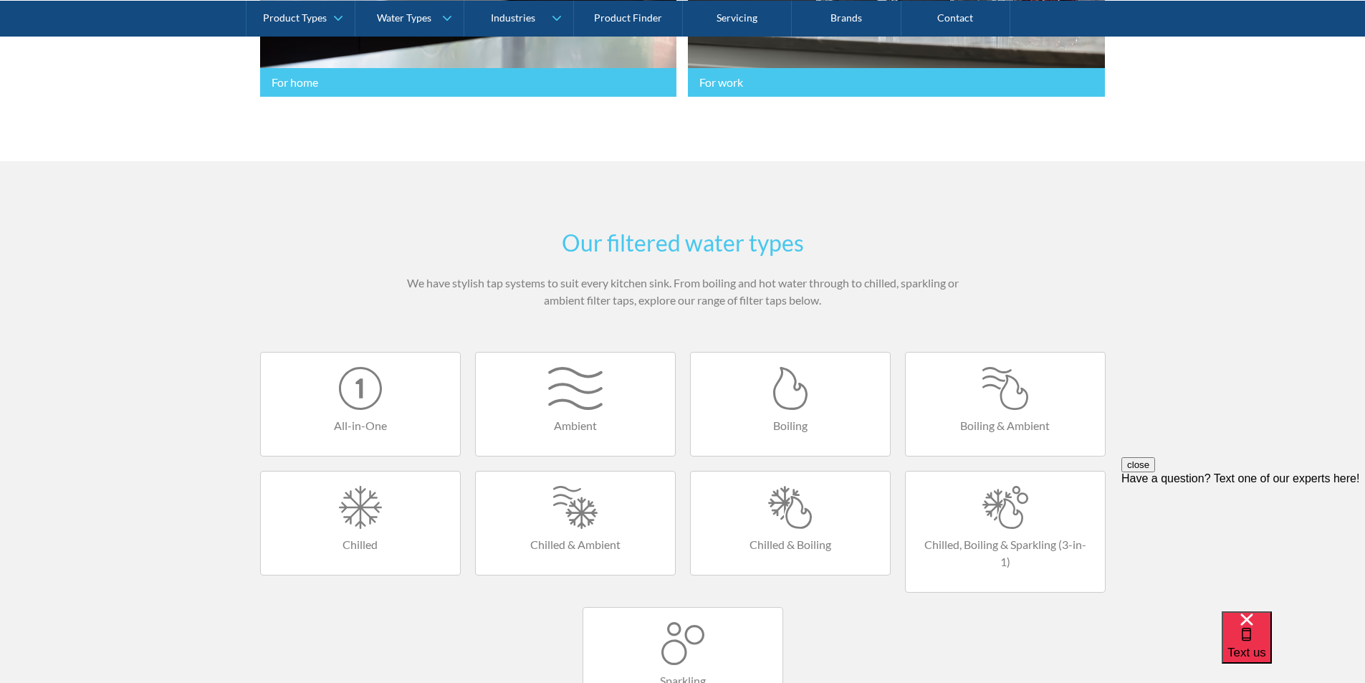
click at [786, 516] on div at bounding box center [790, 507] width 171 height 43
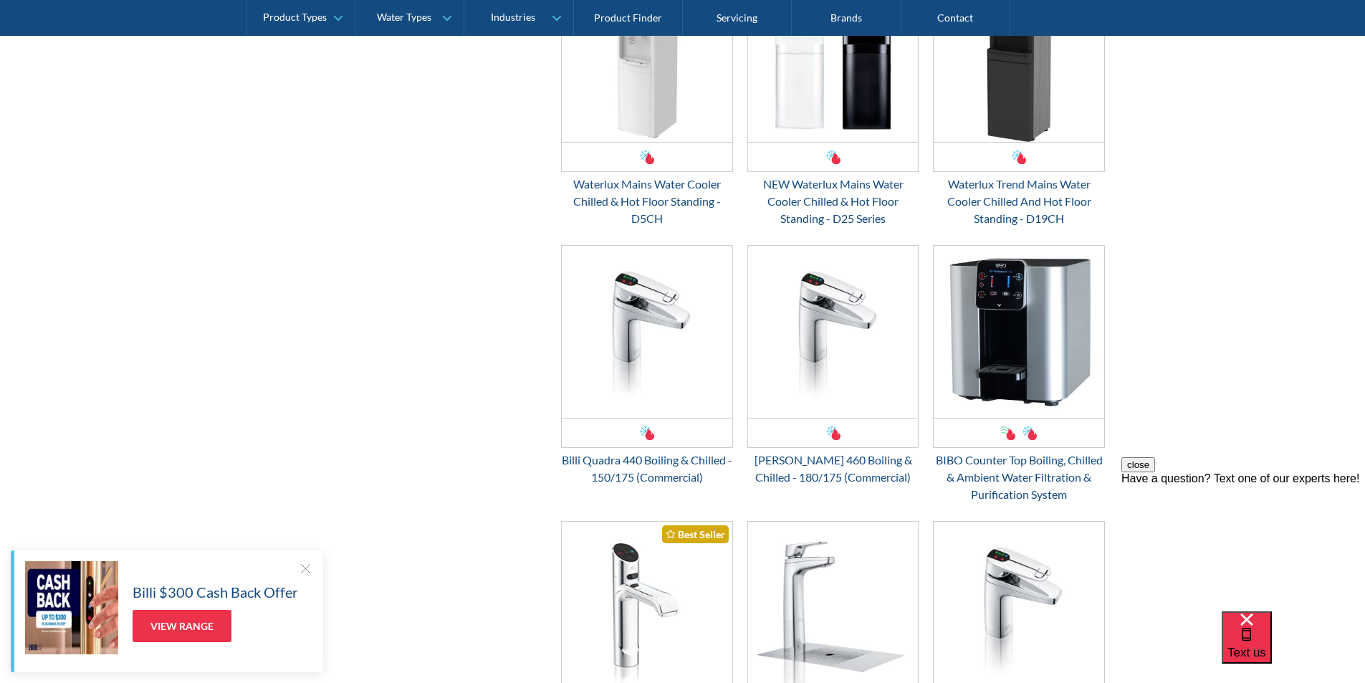
scroll to position [1505, 0]
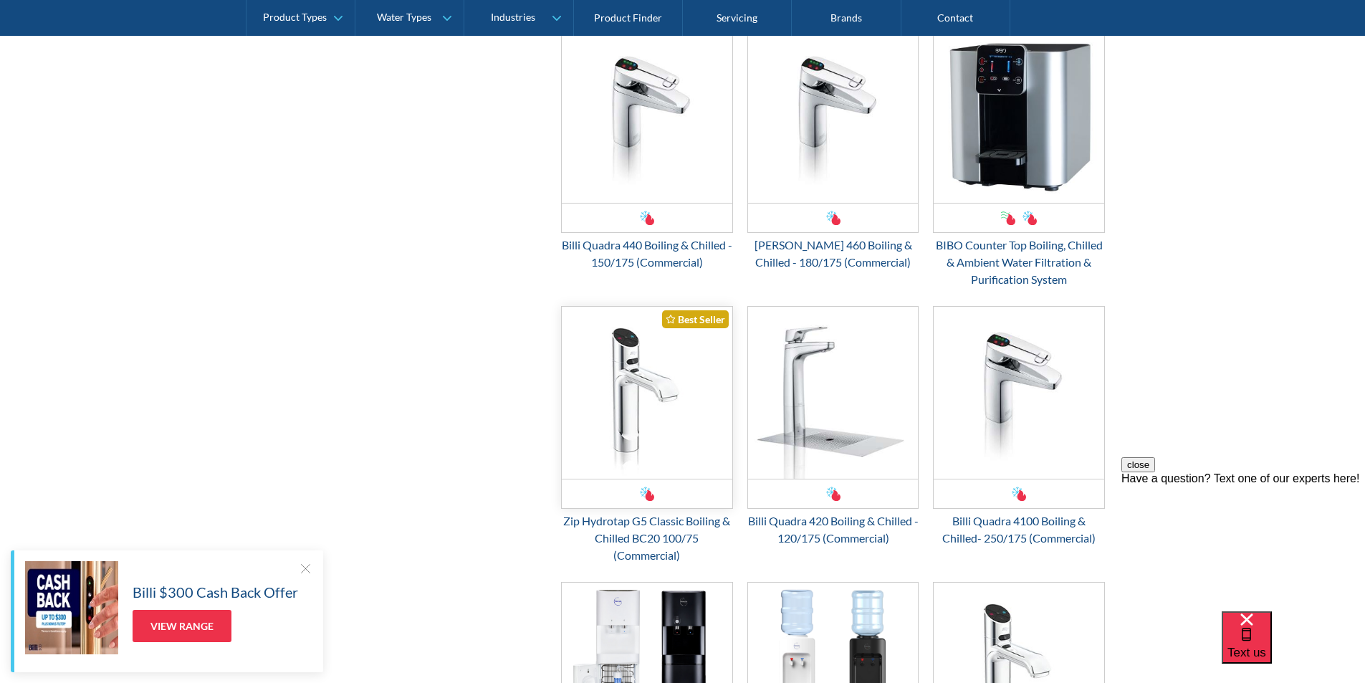
click at [630, 409] on img "Email Form 3" at bounding box center [647, 393] width 171 height 172
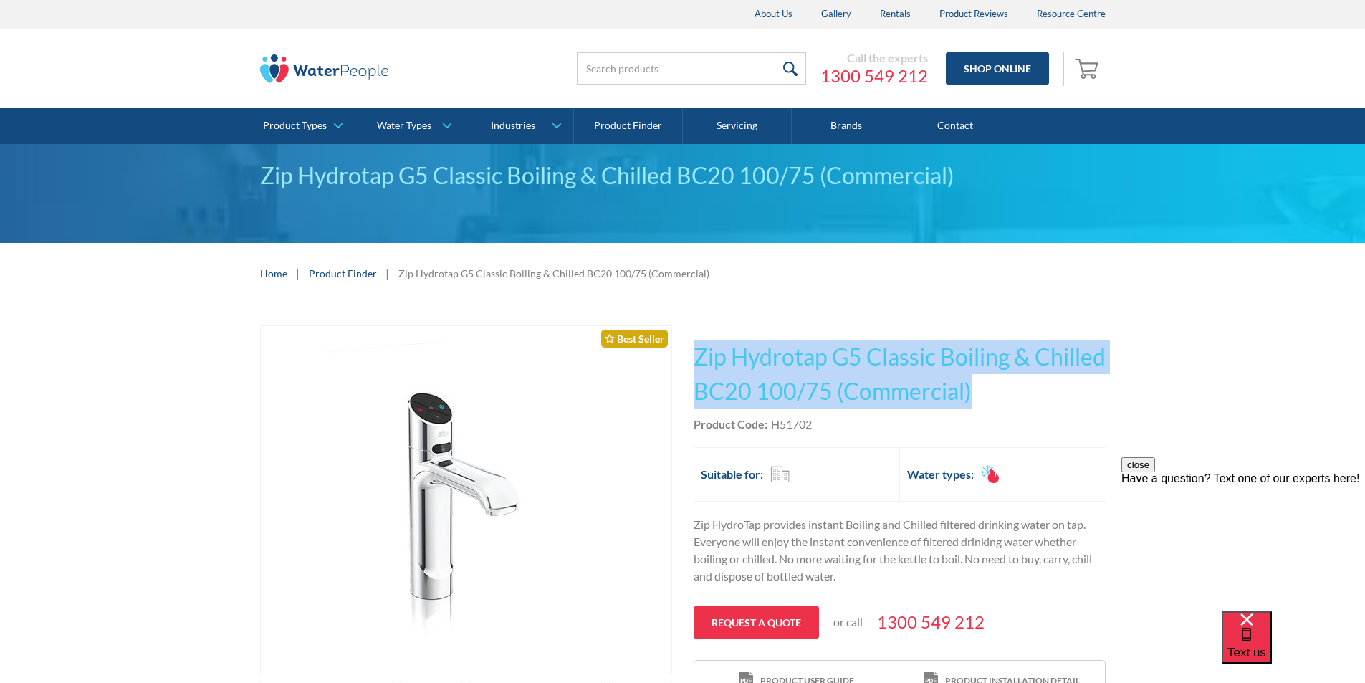
drag, startPoint x: 1057, startPoint y: 388, endPoint x: 703, endPoint y: 355, distance: 355.4
click at [694, 351] on h1 "Zip Hydrotap G5 Classic Boiling & Chilled BC20 100/75 (Commercial)" at bounding box center [900, 374] width 412 height 69
copy h1 "Zip Hydrotap G5 Classic Boiling & Chilled BC20 100/75 (Commercial)"
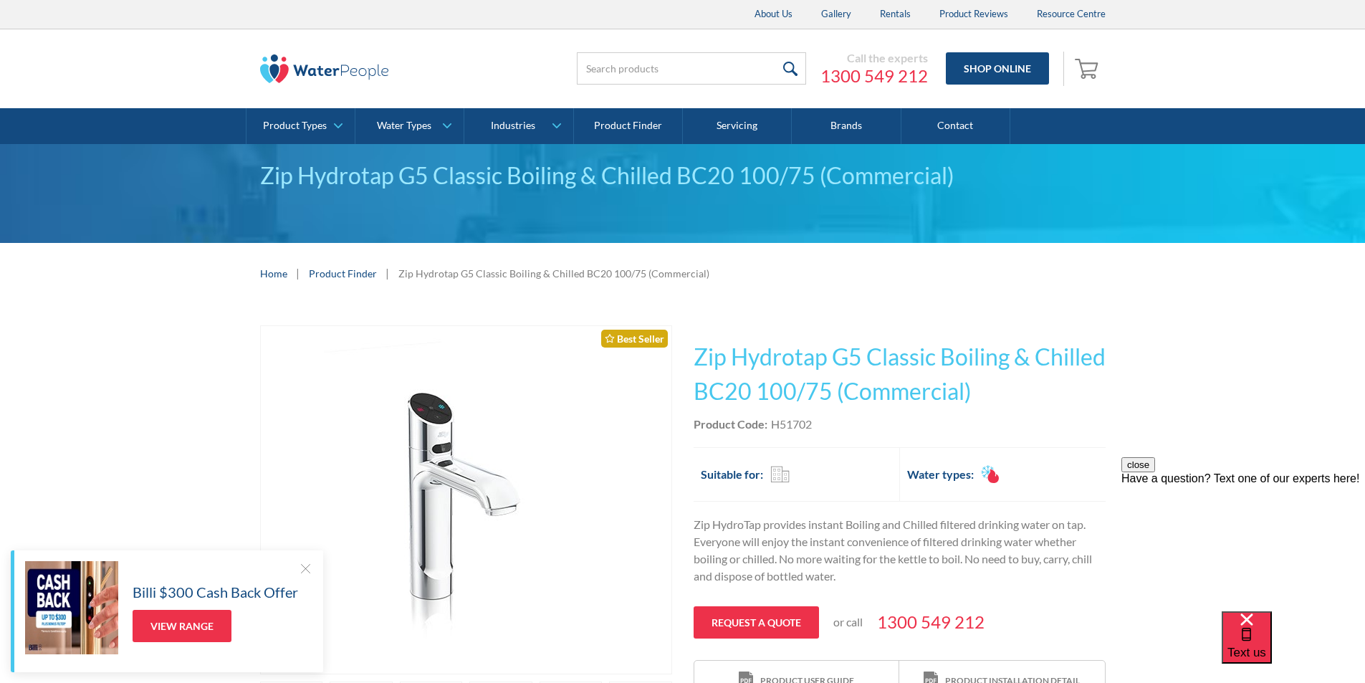
click at [833, 426] on div "Product Code: H51702" at bounding box center [900, 424] width 412 height 17
drag, startPoint x: 824, startPoint y: 422, endPoint x: 771, endPoint y: 430, distance: 53.6
click at [771, 429] on div "Product Code: H51702" at bounding box center [900, 424] width 412 height 17
copy div "H51702"
